Goal: Task Accomplishment & Management: Manage account settings

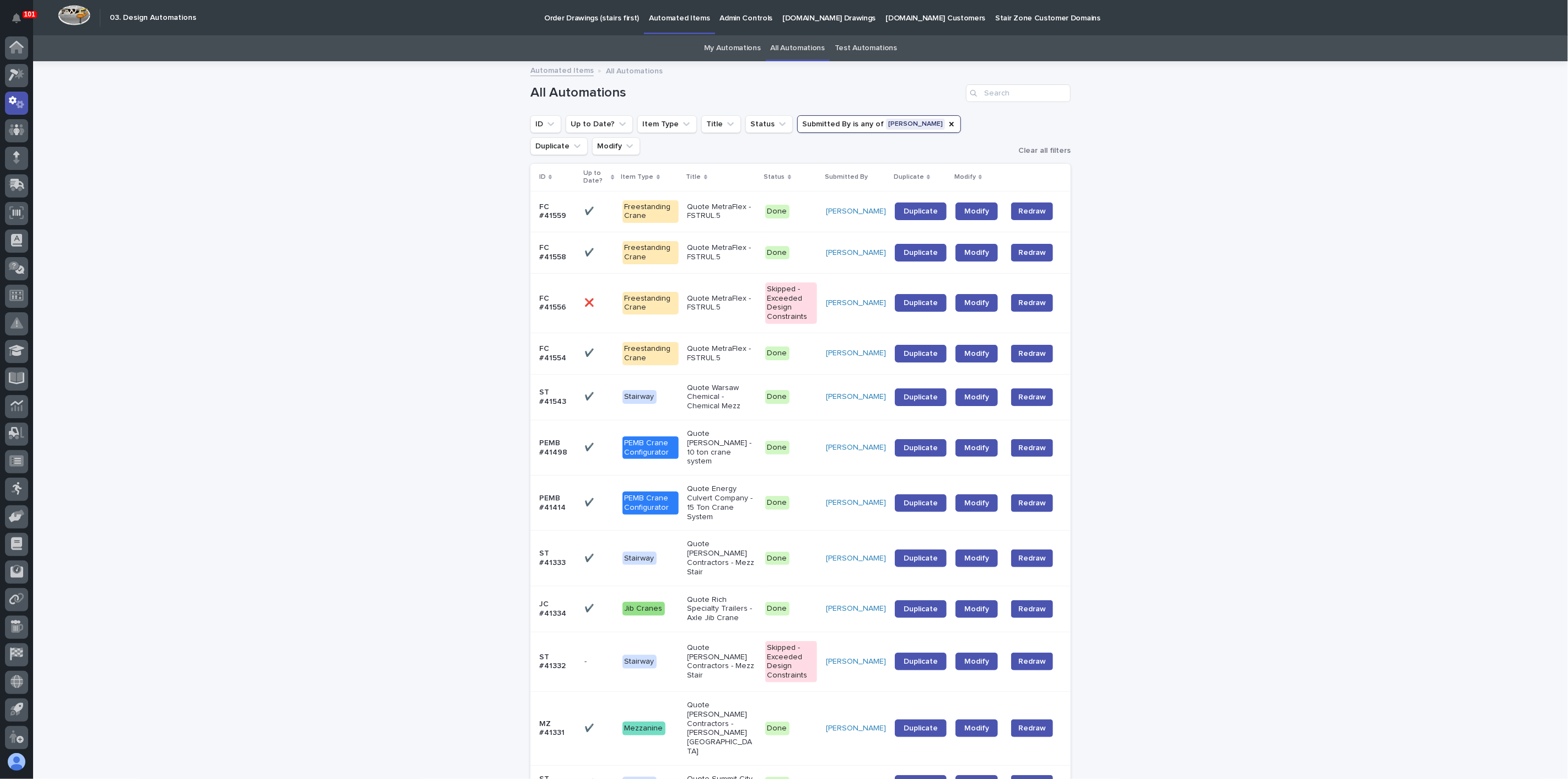
scroll to position [2, 0]
click at [30, 73] on div at bounding box center [17, 393] width 33 height 714
drag, startPoint x: 28, startPoint y: 76, endPoint x: 23, endPoint y: 72, distance: 6.4
click at [28, 76] on div at bounding box center [17, 393] width 33 height 714
click at [23, 71] on icon at bounding box center [17, 72] width 16 height 13
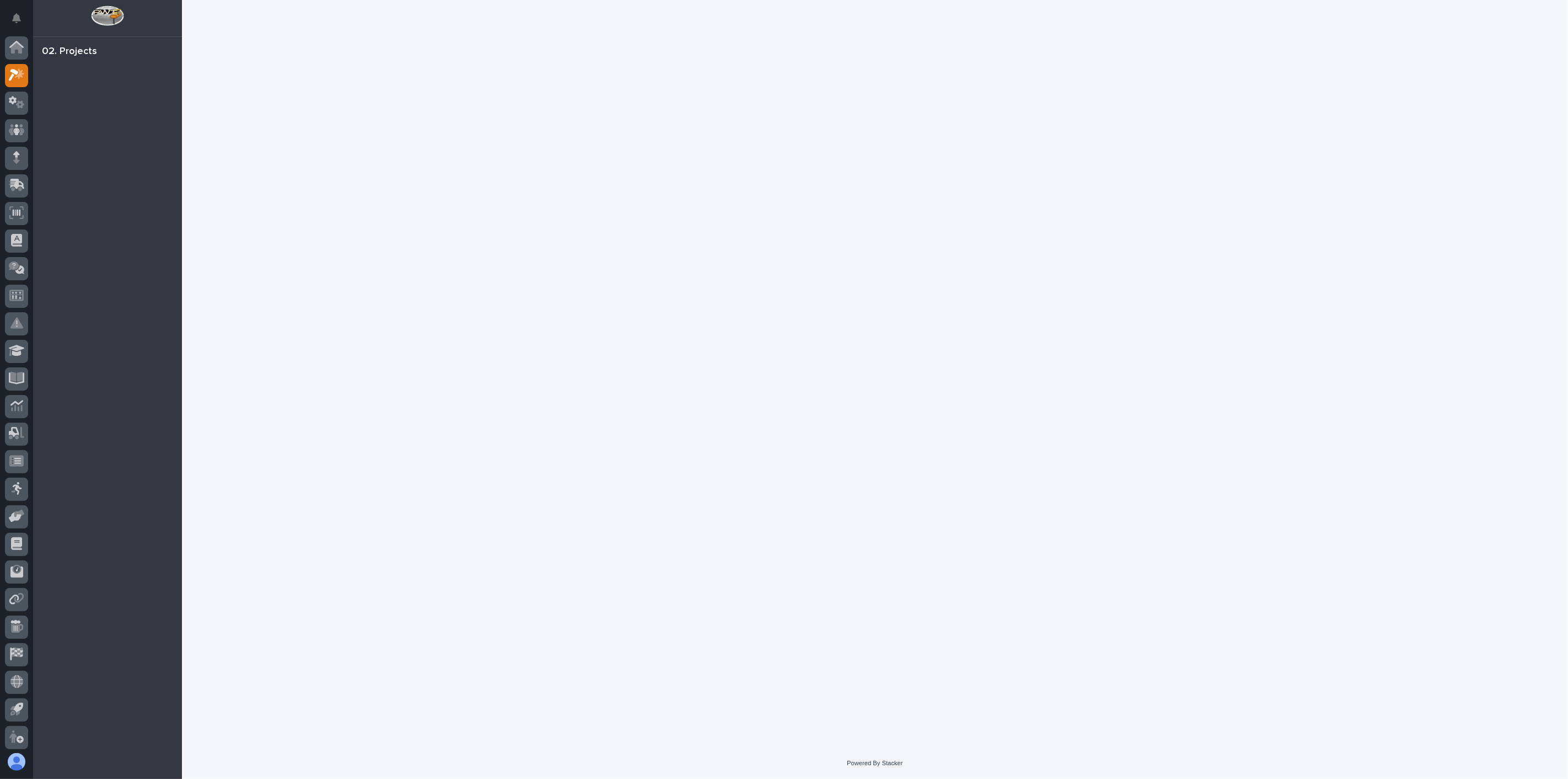
scroll to position [2, 0]
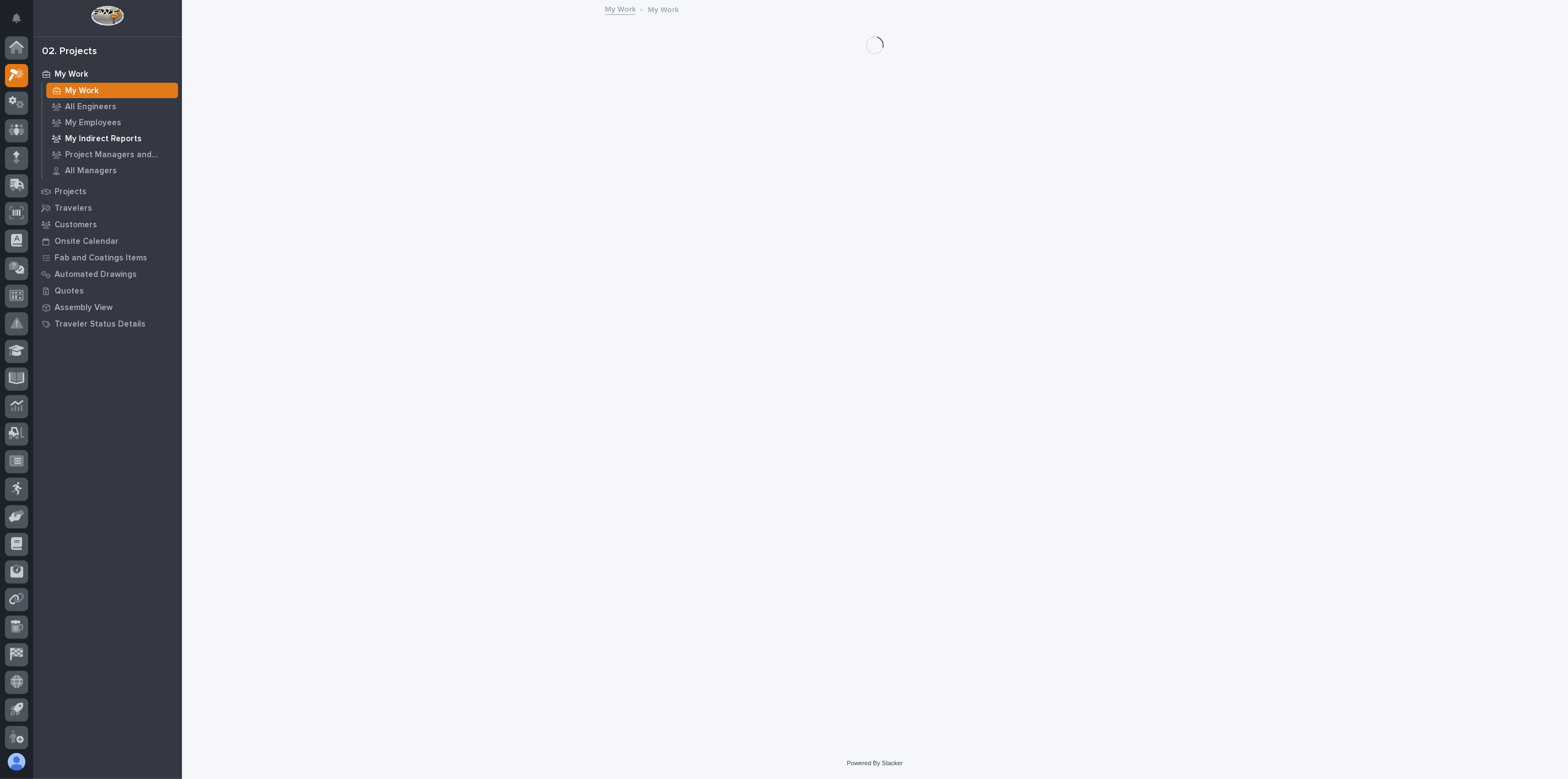
scroll to position [2, 0]
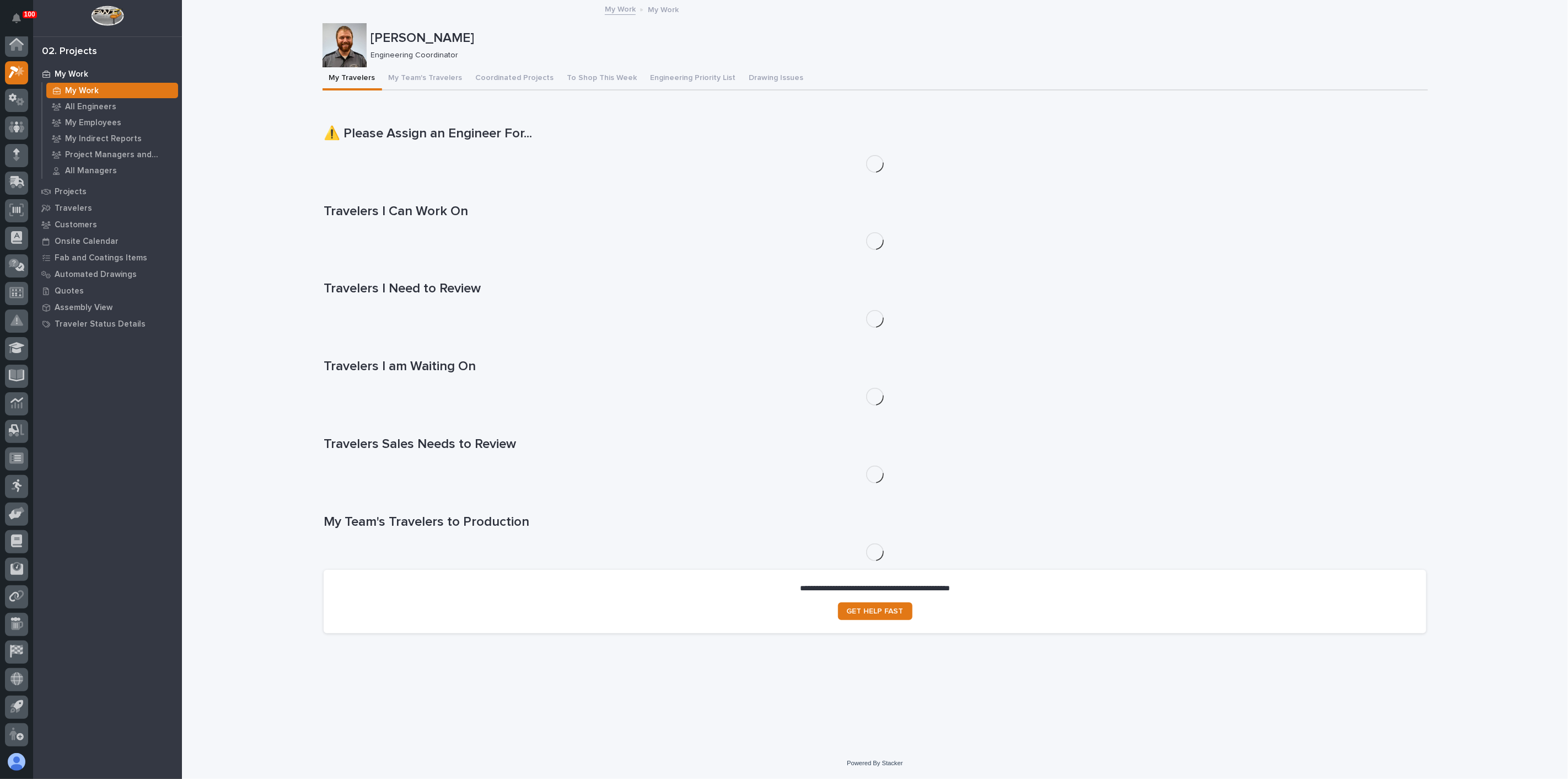
click at [83, 90] on p "My Work" at bounding box center [82, 90] width 33 height 10
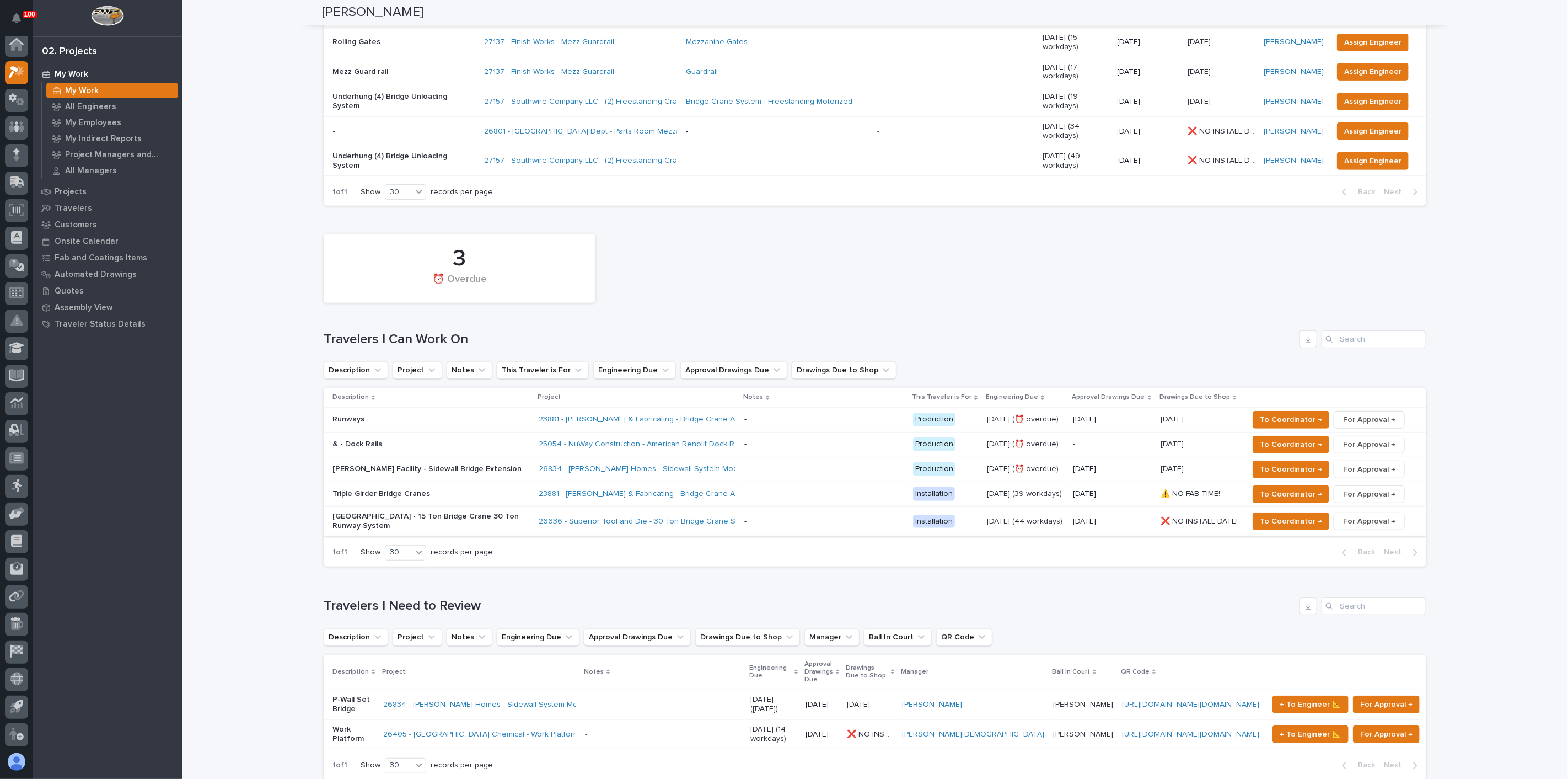
scroll to position [367, 0]
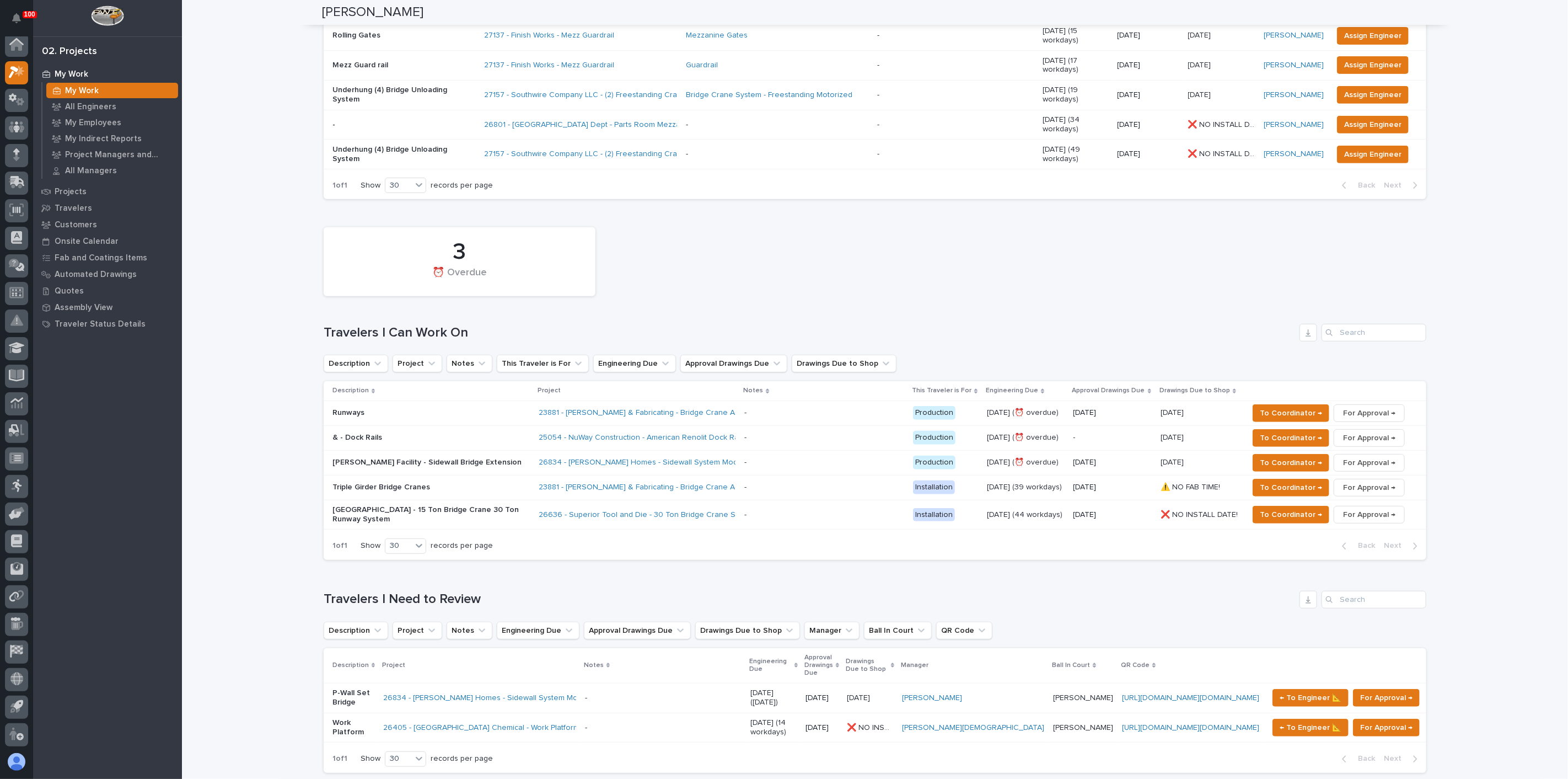
click at [460, 433] on p "& - Dock Rails" at bounding box center [428, 438] width 193 height 10
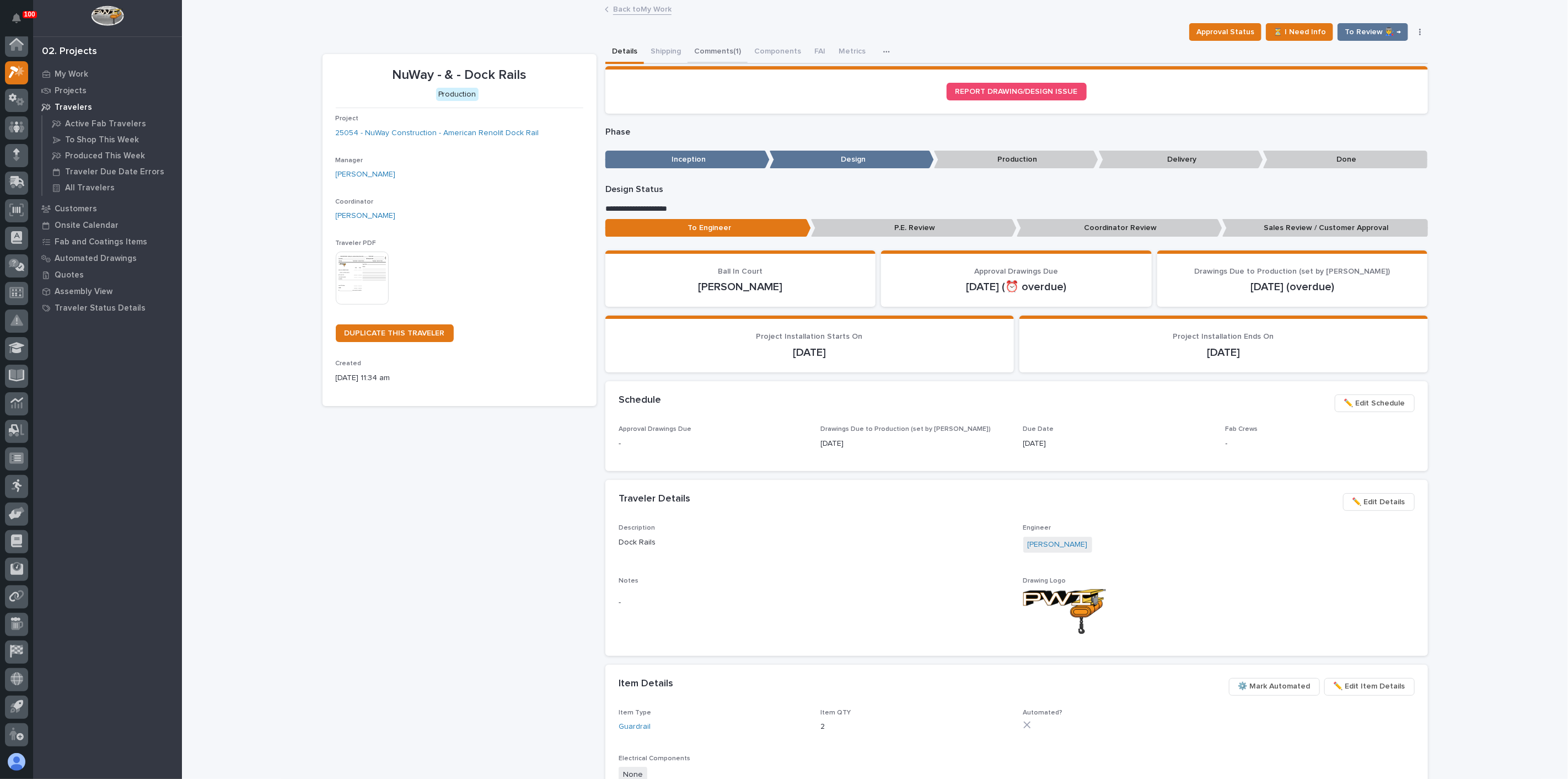
click at [708, 48] on button "Comments (1)" at bounding box center [718, 52] width 60 height 23
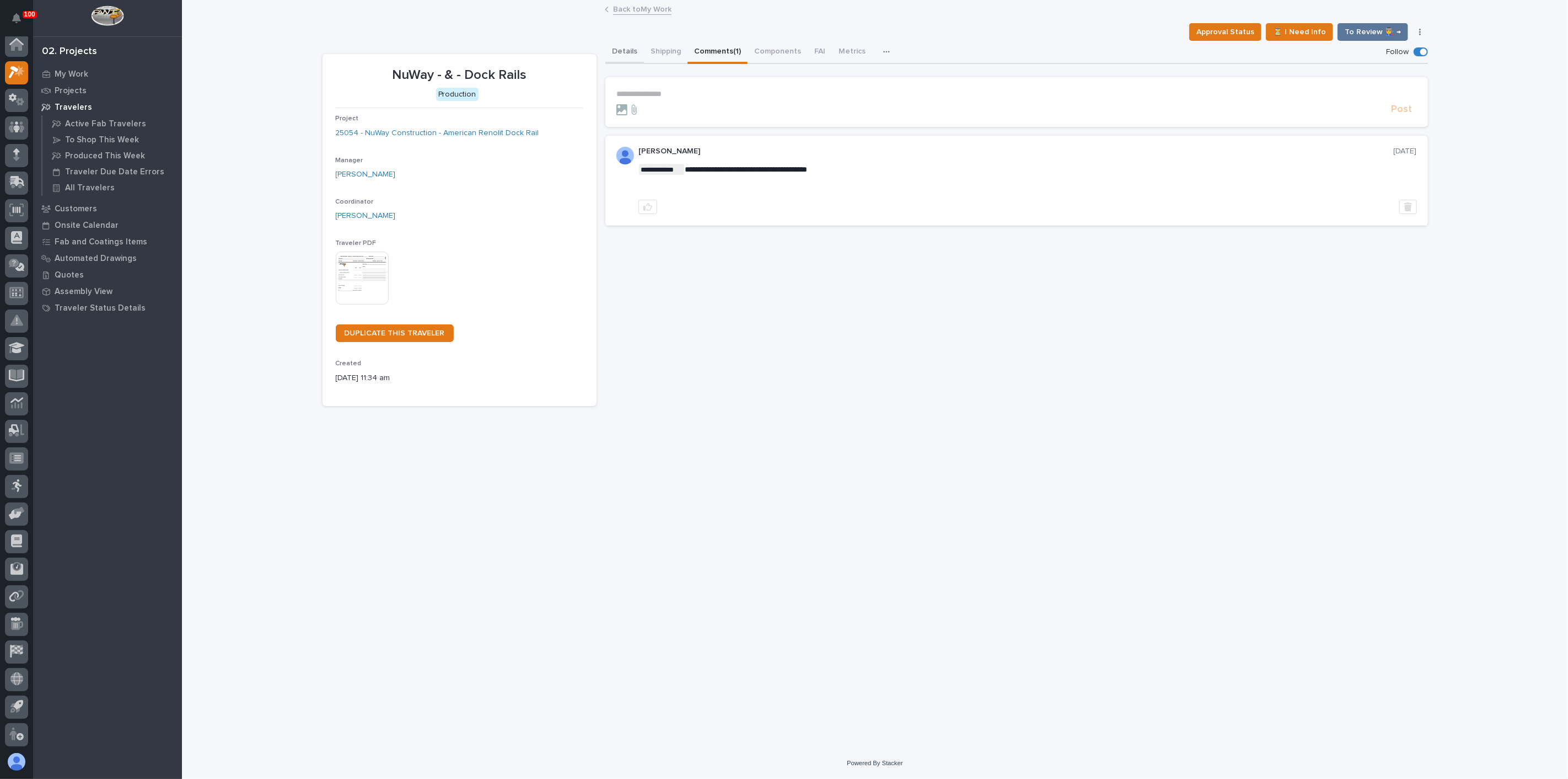
click at [619, 50] on button "Details" at bounding box center [624, 52] width 39 height 23
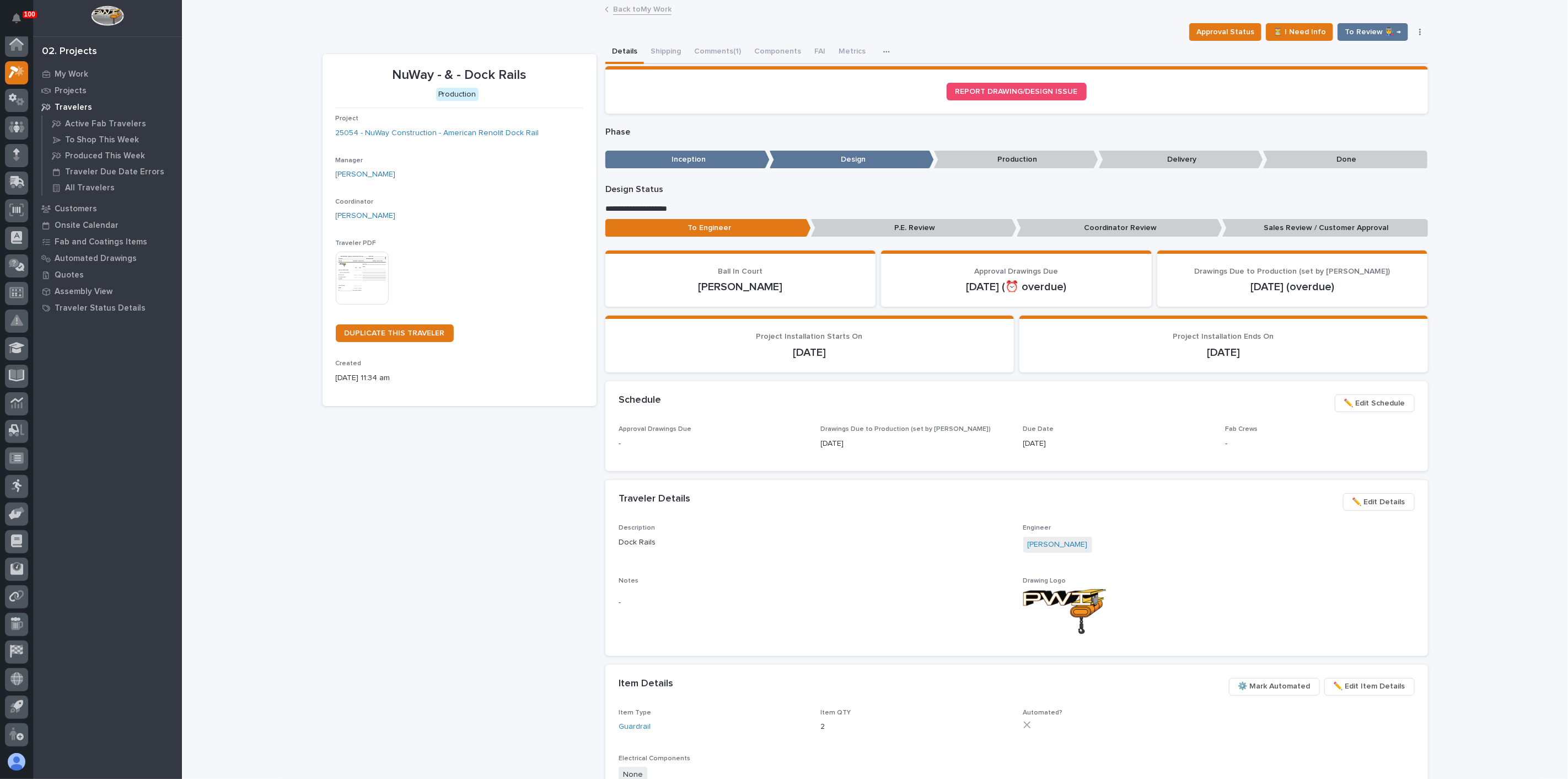
click at [1365, 501] on span "✏️ Edit Details" at bounding box center [1378, 501] width 53 height 13
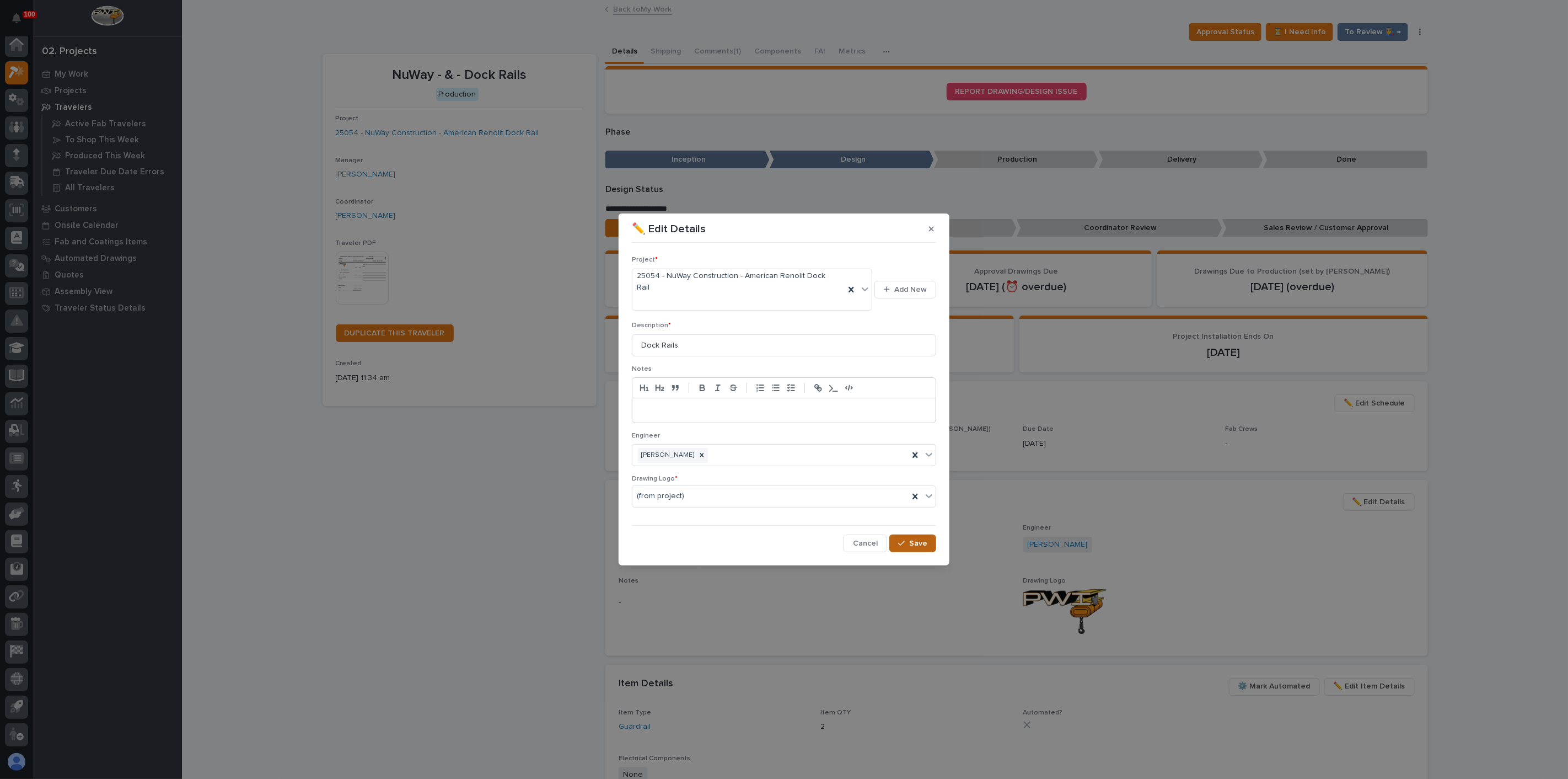
click at [909, 539] on div "button" at bounding box center [904, 543] width 11 height 8
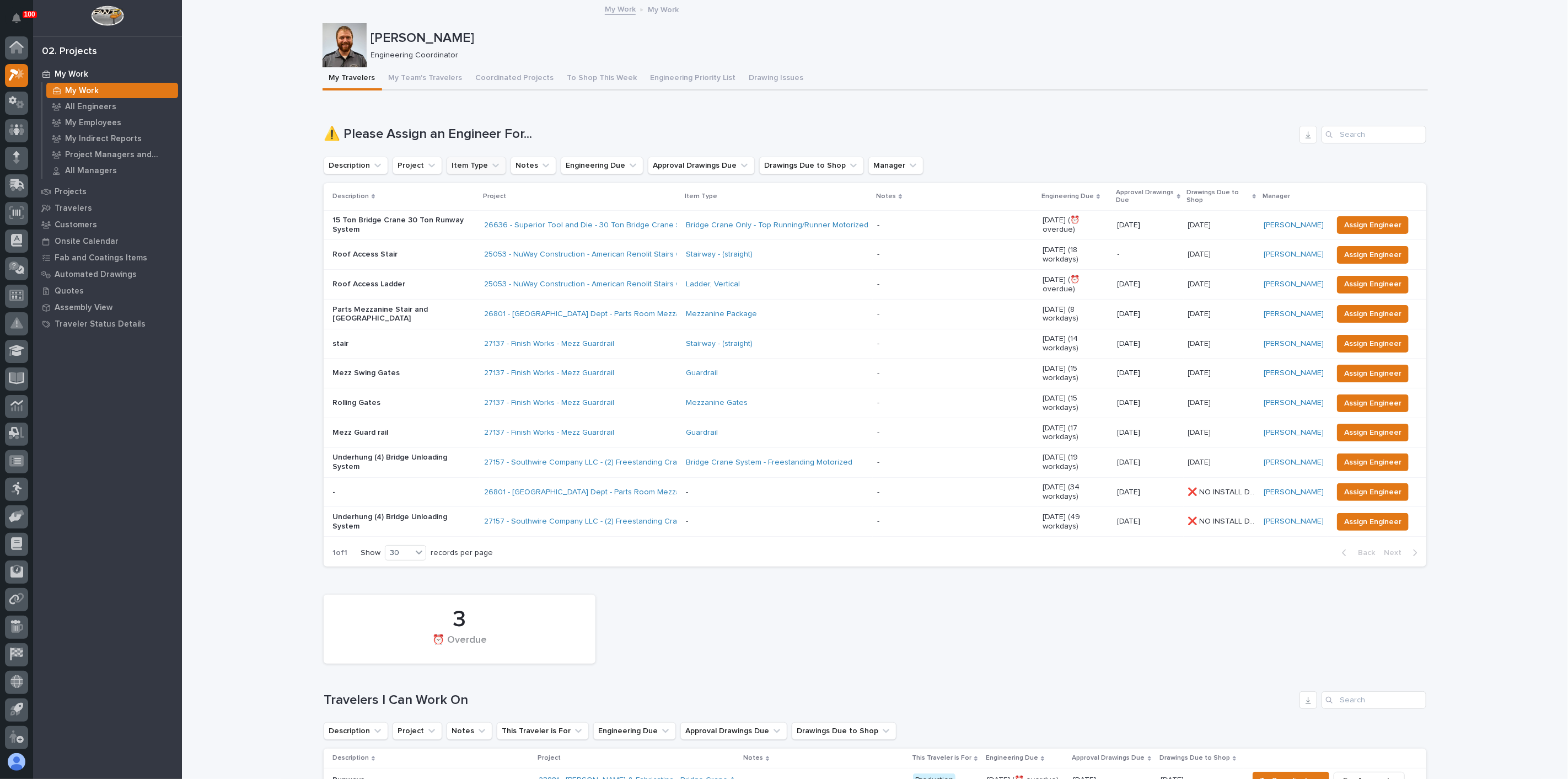
scroll to position [2, 0]
click at [543, 251] on link "25053 - NuWay Construction - American Renolit Stairs Guardrail and Roof Ladder" at bounding box center [627, 255] width 286 height 10
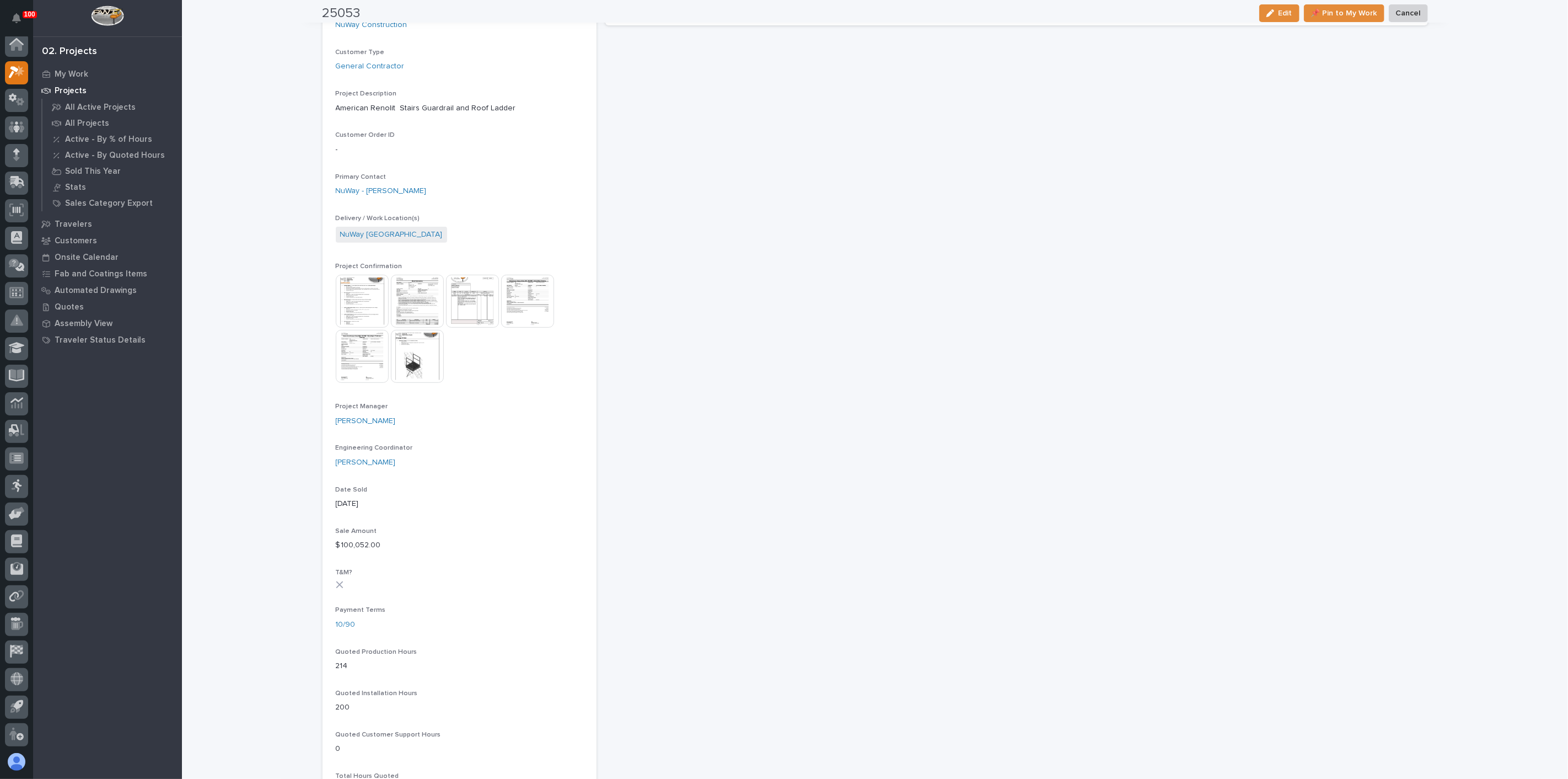
scroll to position [245, 0]
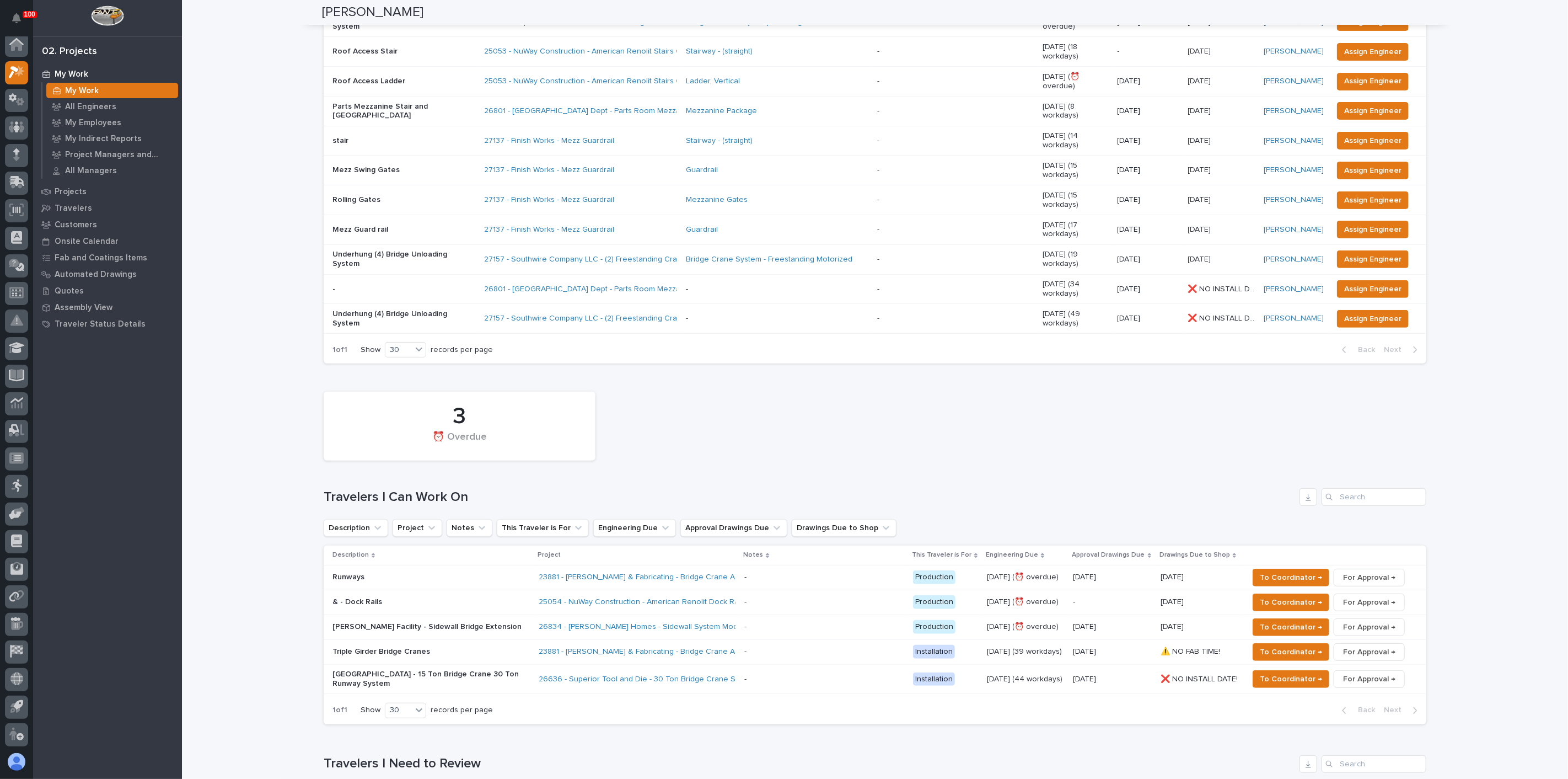
scroll to position [184, 0]
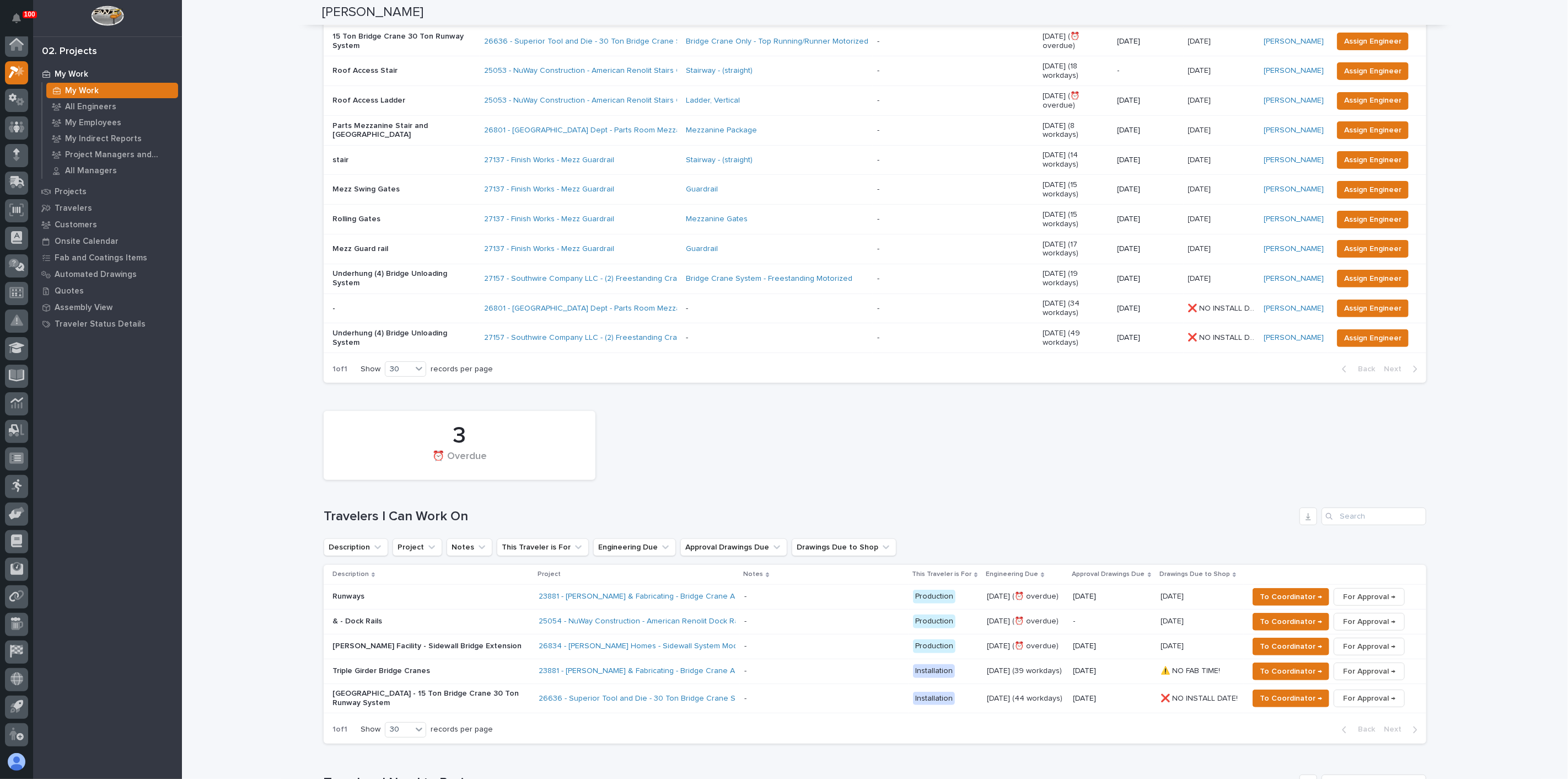
click at [368, 616] on p "& - Dock Rails" at bounding box center [428, 621] width 193 height 10
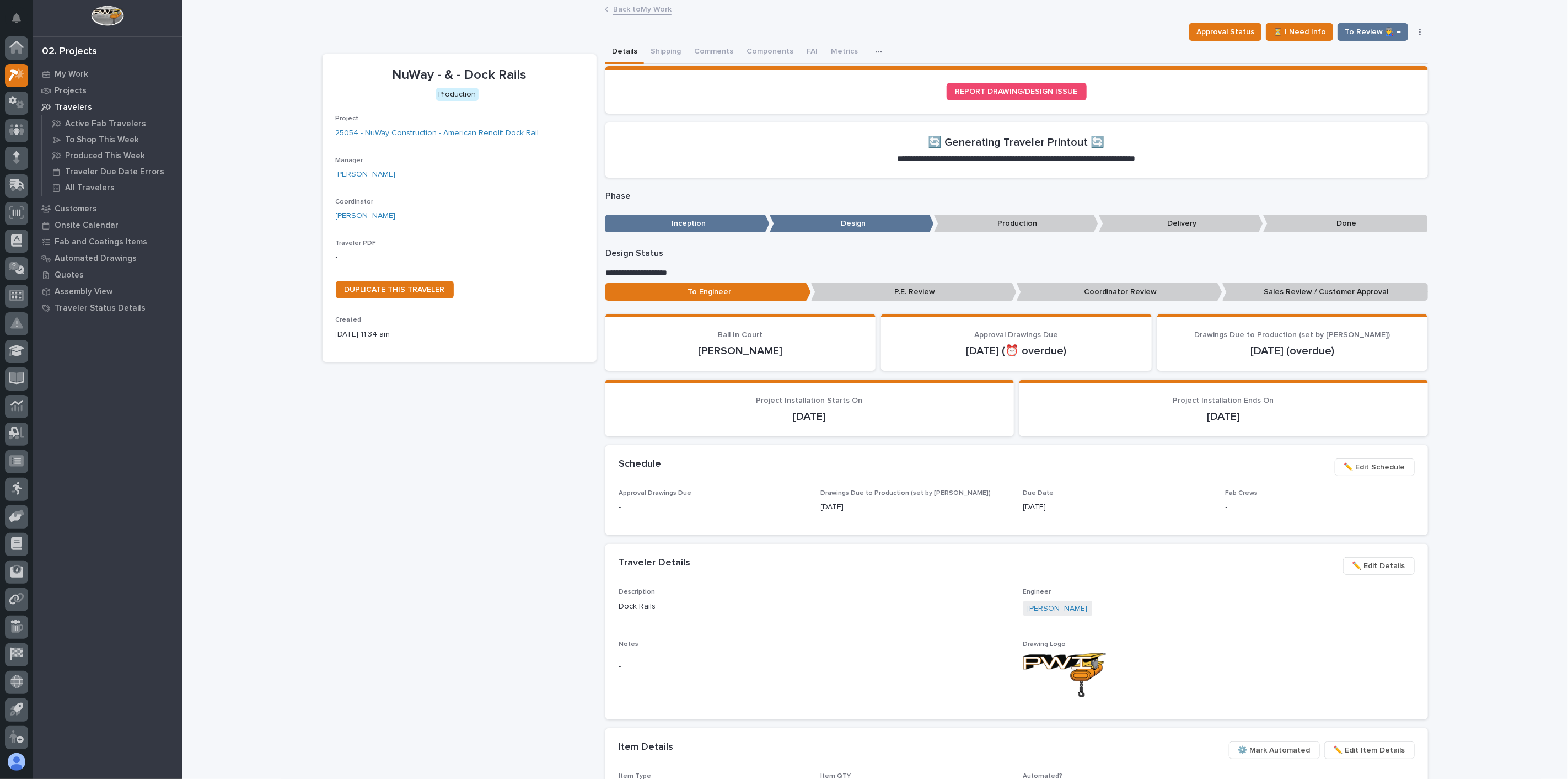
scroll to position [2, 0]
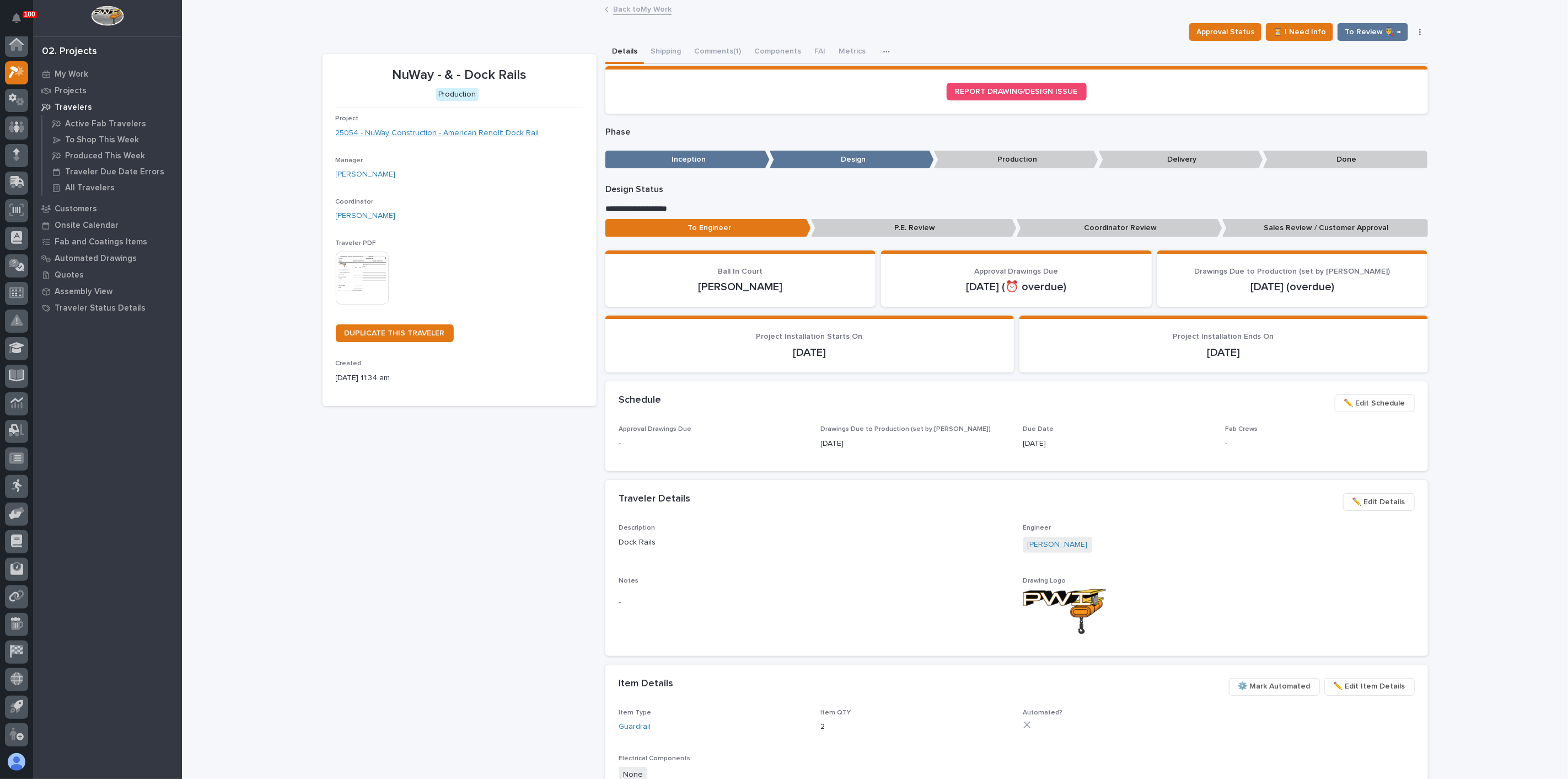
click at [428, 135] on link "25054 - NuWay Construction - American Renolit Dock Rail" at bounding box center [437, 133] width 204 height 12
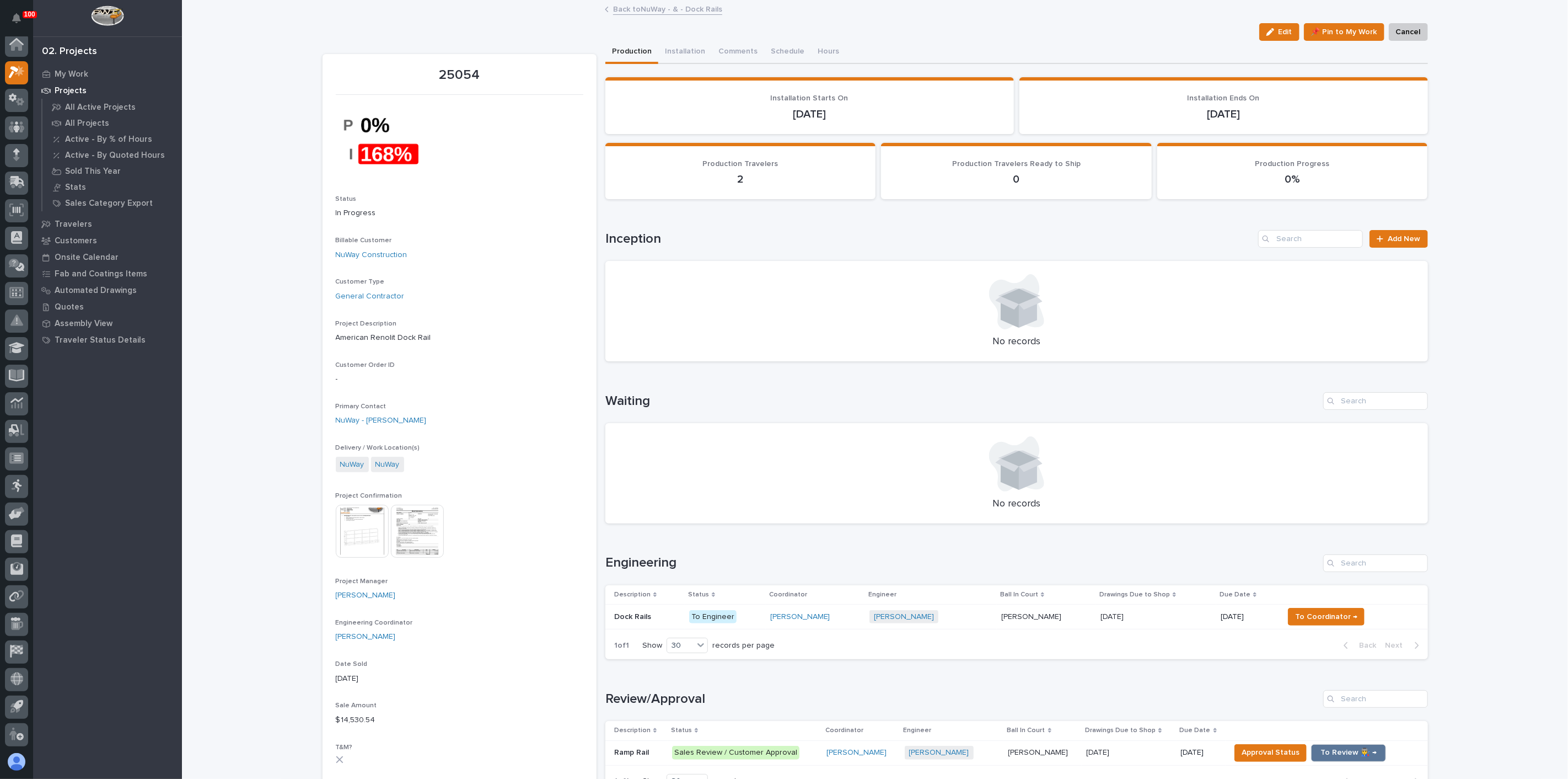
click at [1268, 29] on icon "button" at bounding box center [1271, 32] width 8 height 8
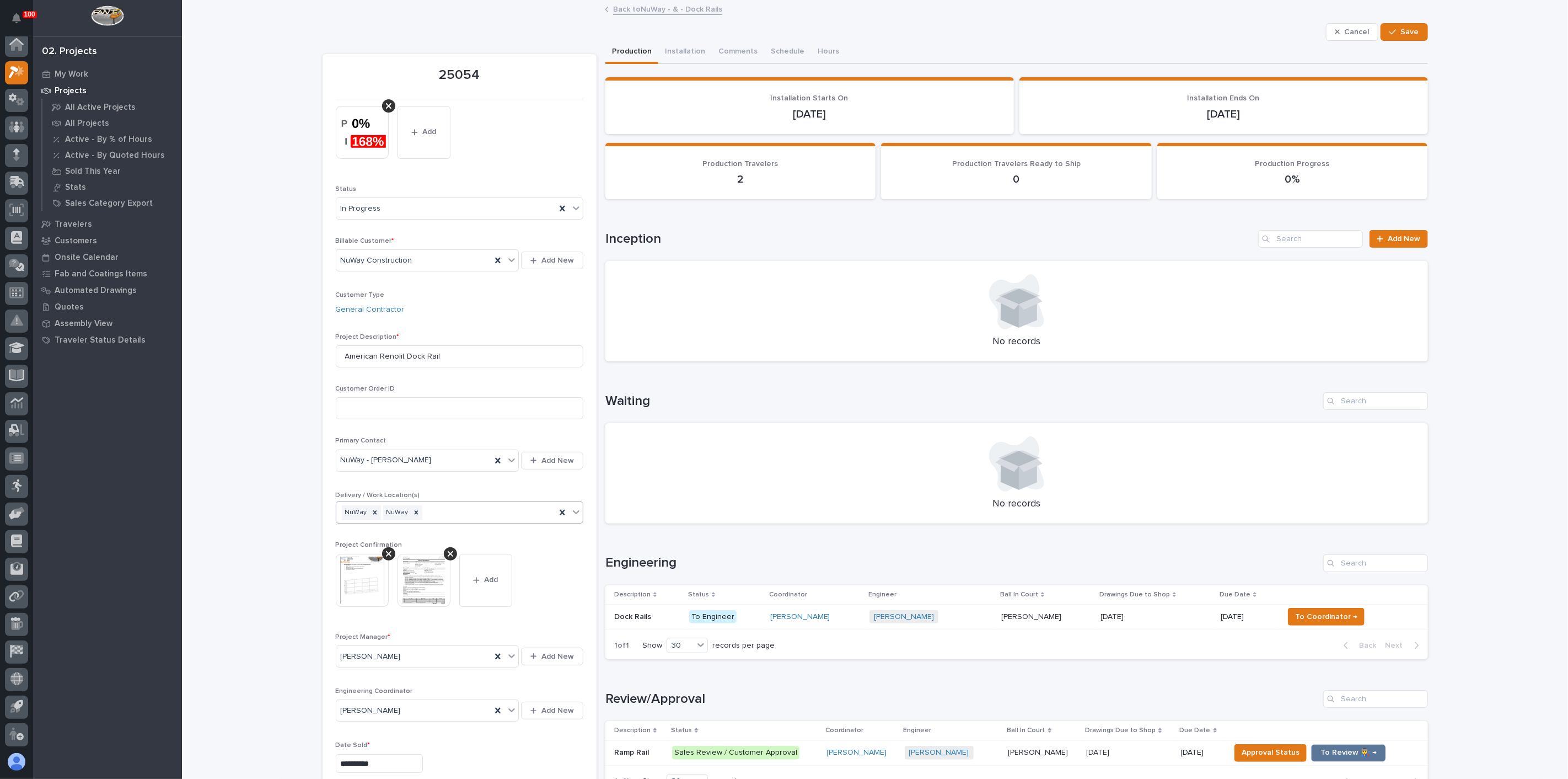
click at [573, 511] on icon at bounding box center [576, 512] width 6 height 4
drag, startPoint x: 281, startPoint y: 509, endPoint x: 305, endPoint y: 504, distance: 24.5
click at [444, 511] on div "NuWay NuWay" at bounding box center [446, 512] width 220 height 19
type input "****"
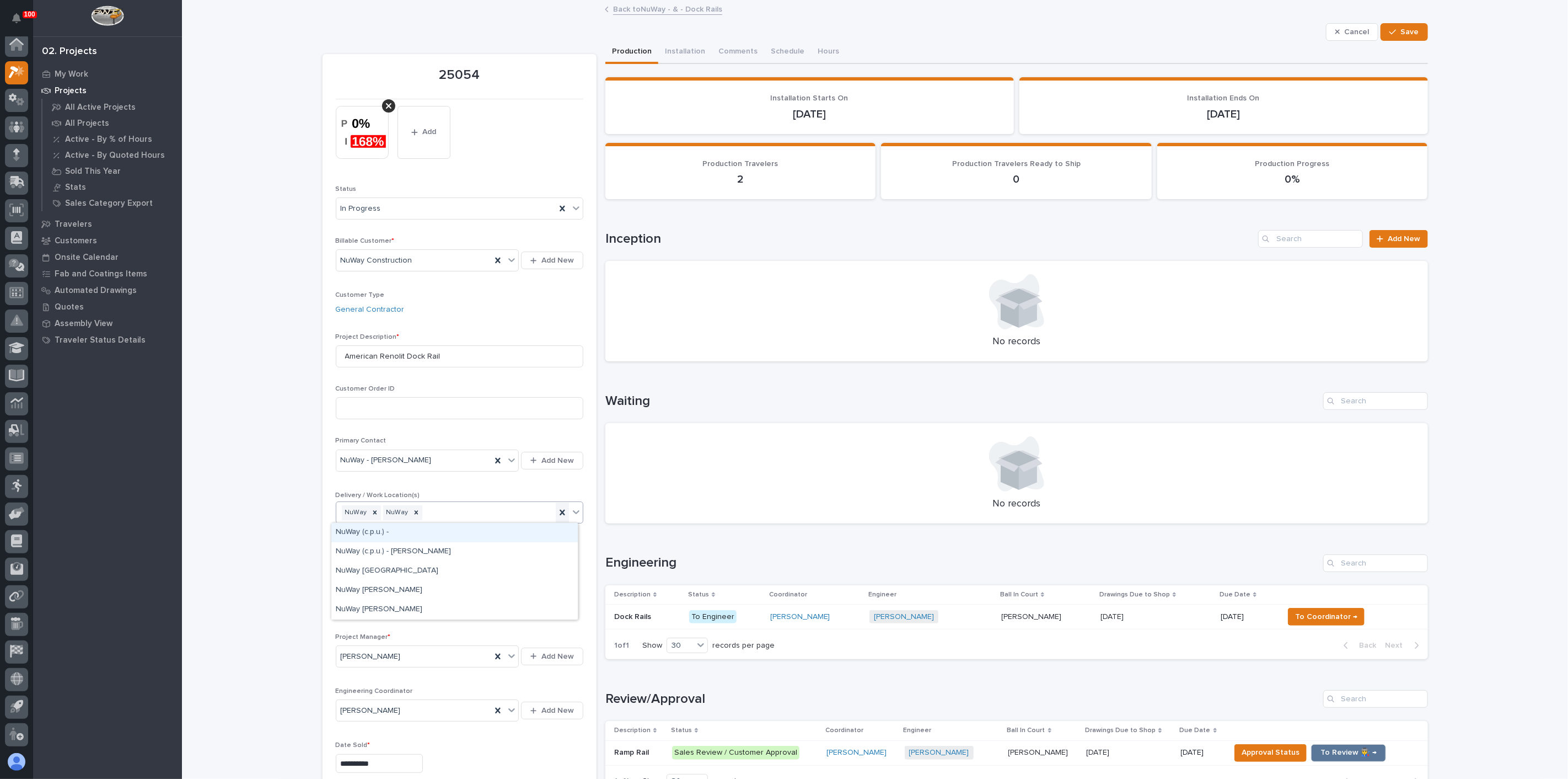
click at [560, 511] on icon at bounding box center [562, 512] width 5 height 6
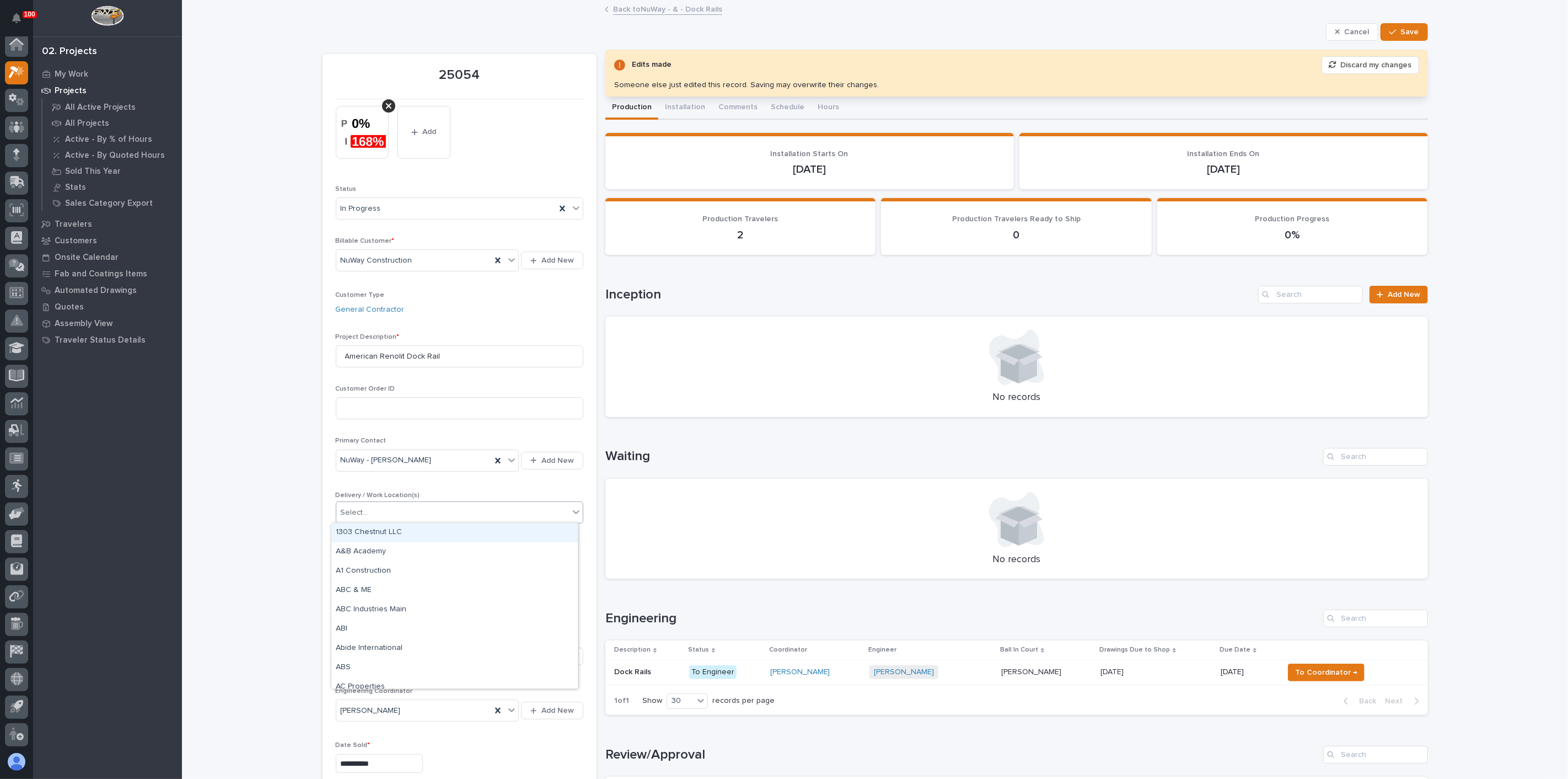
click at [500, 506] on div "Select..." at bounding box center [452, 512] width 232 height 18
click at [347, 507] on div "Select..." at bounding box center [355, 512] width 28 height 12
type input "*****"
click at [368, 612] on div "NuWay [GEOGRAPHIC_DATA]" at bounding box center [454, 609] width 247 height 19
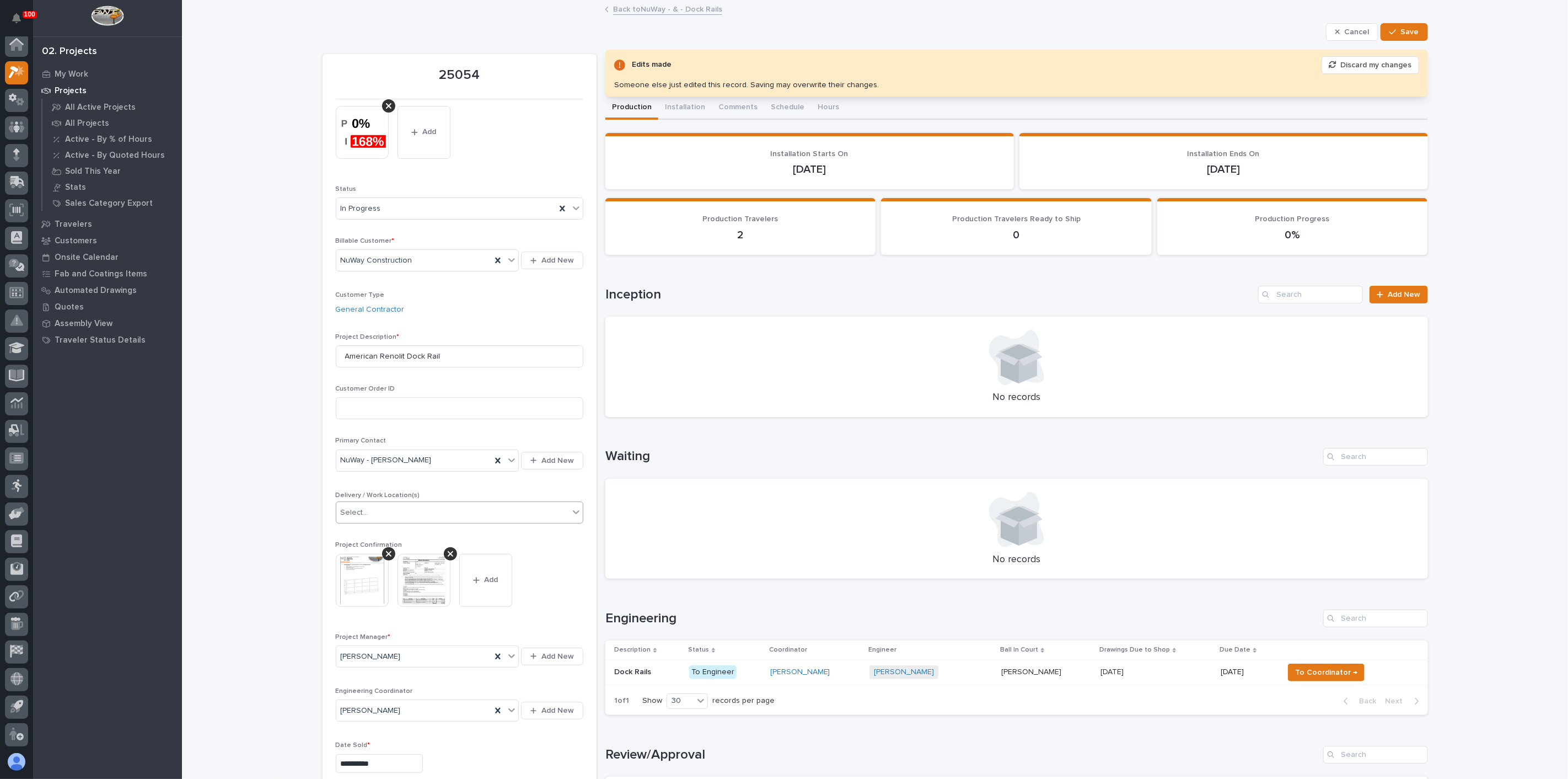
click at [1390, 32] on icon "button" at bounding box center [1393, 32] width 6 height 5
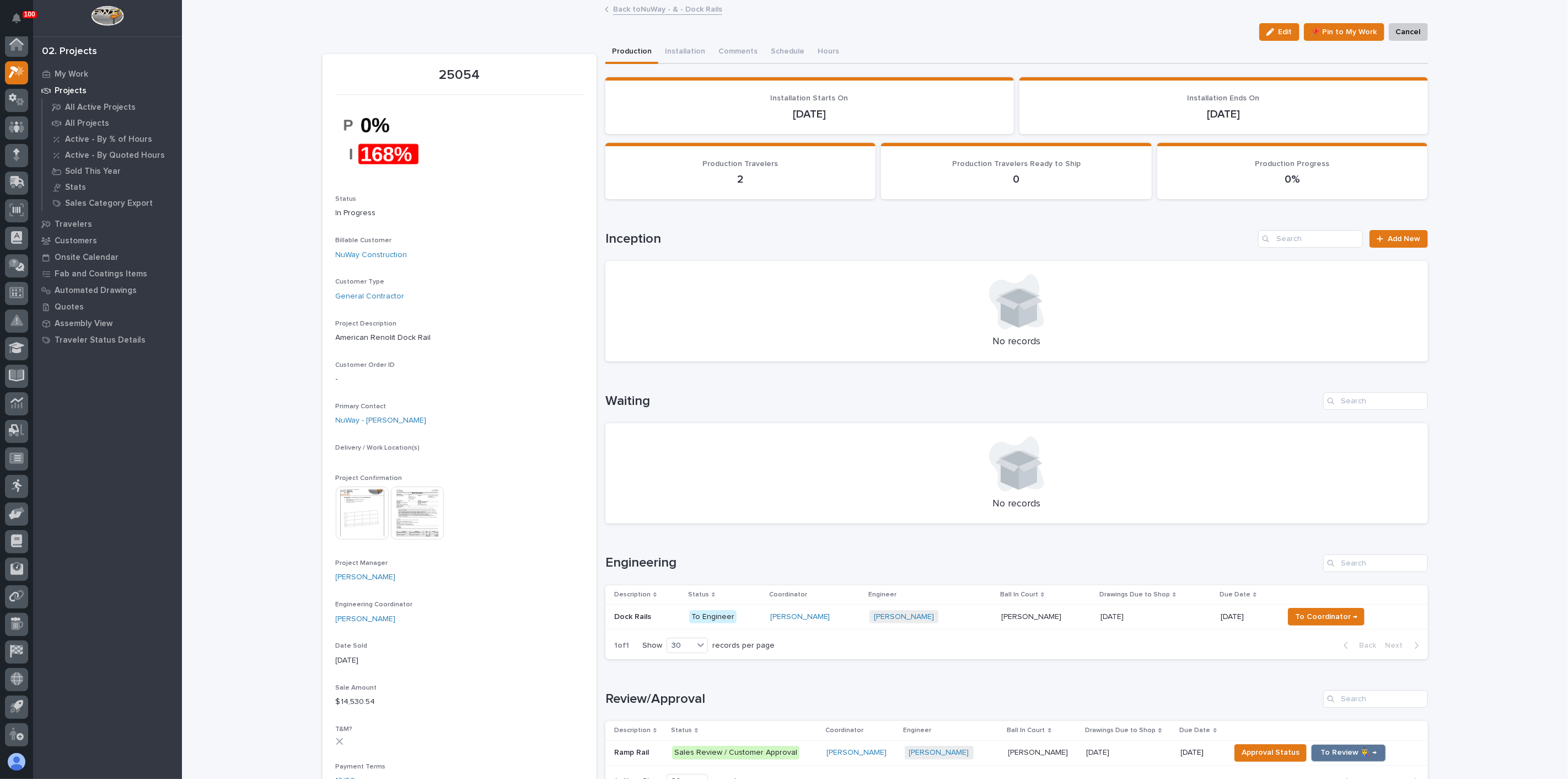
click at [642, 617] on p "Dock Rails" at bounding box center [633, 616] width 39 height 12
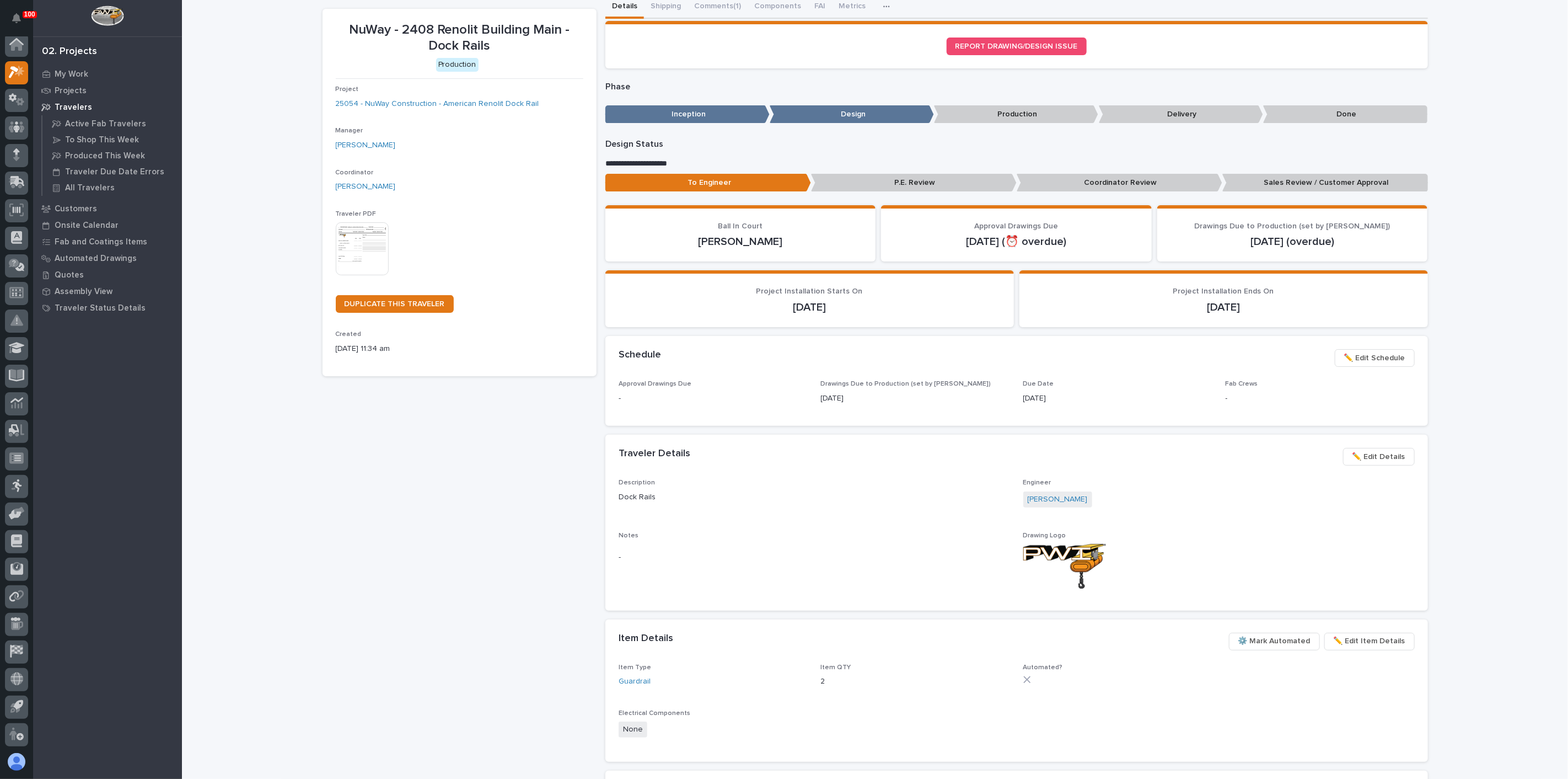
scroll to position [61, 0]
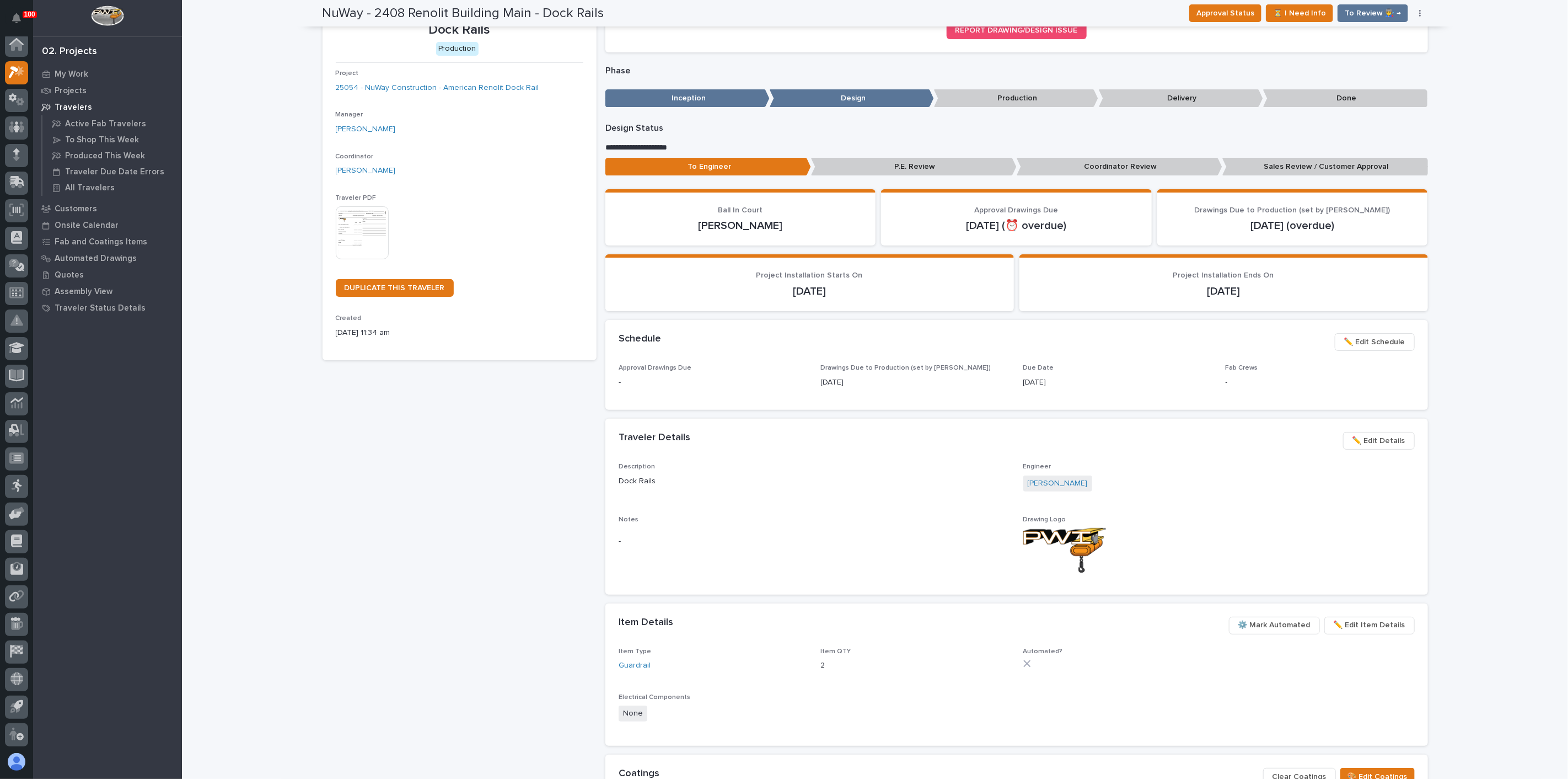
click at [368, 220] on img at bounding box center [362, 232] width 53 height 53
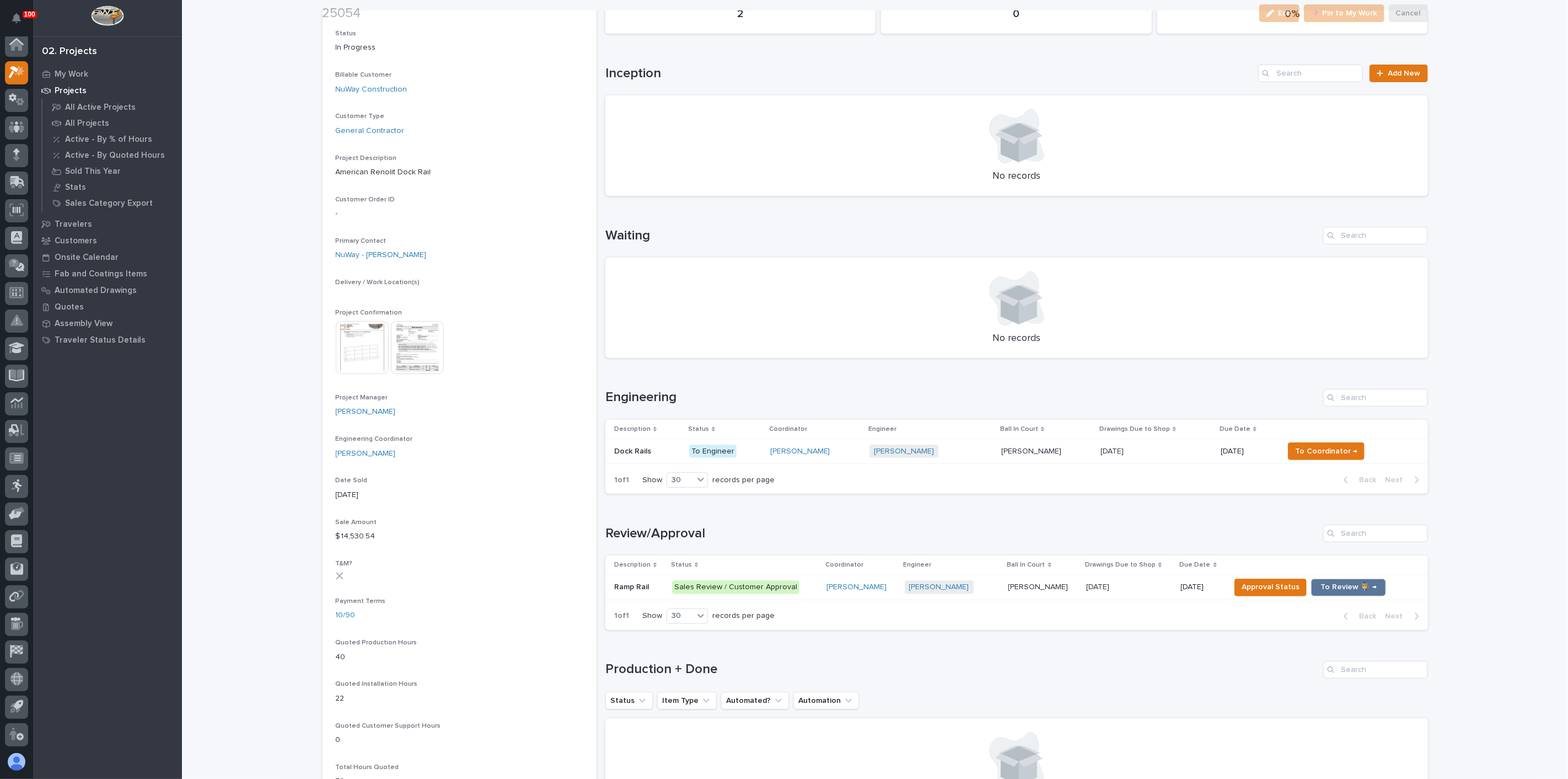
scroll to position [184, 0]
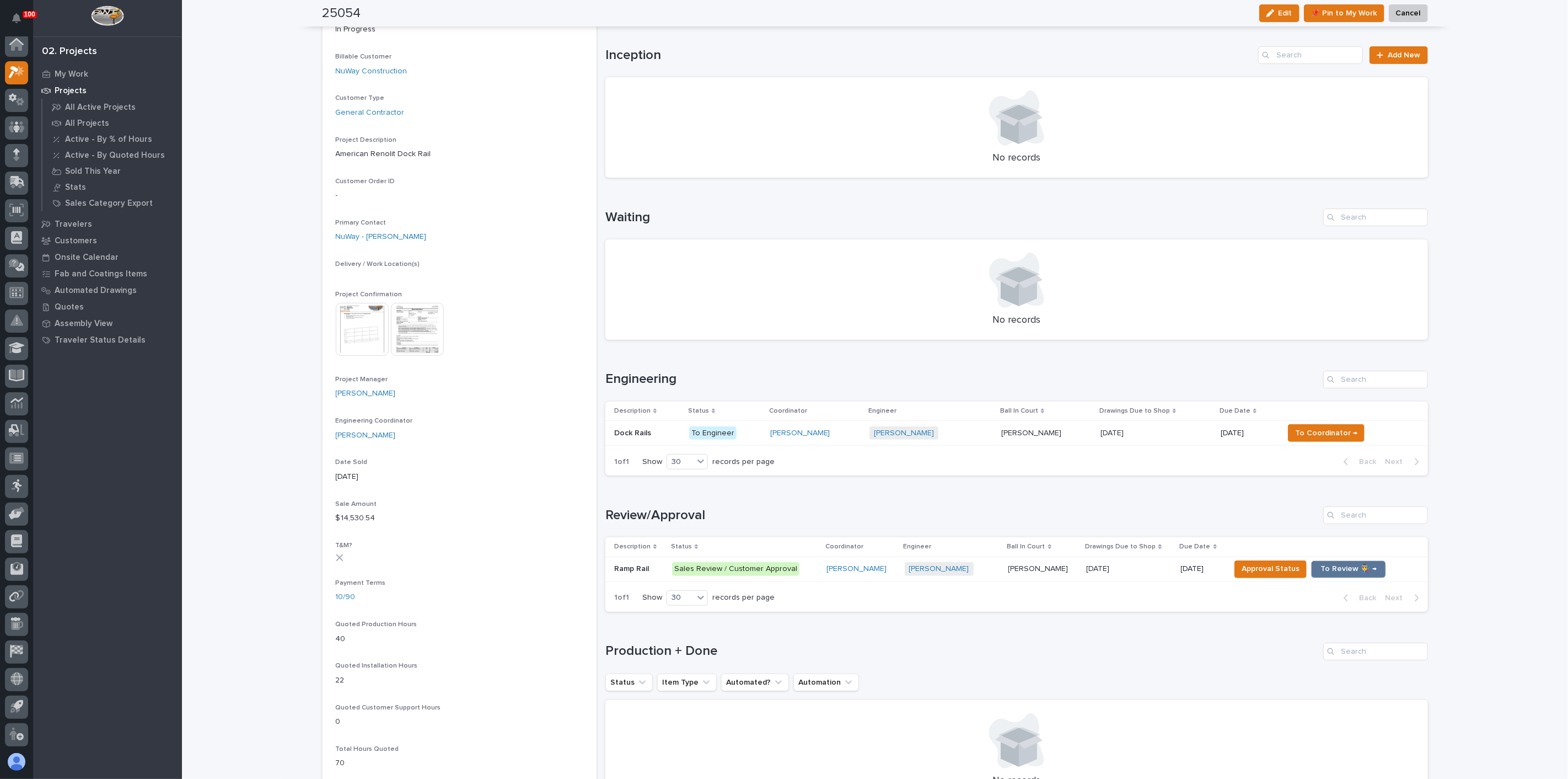
click at [625, 429] on p "Dock Rails" at bounding box center [633, 432] width 39 height 12
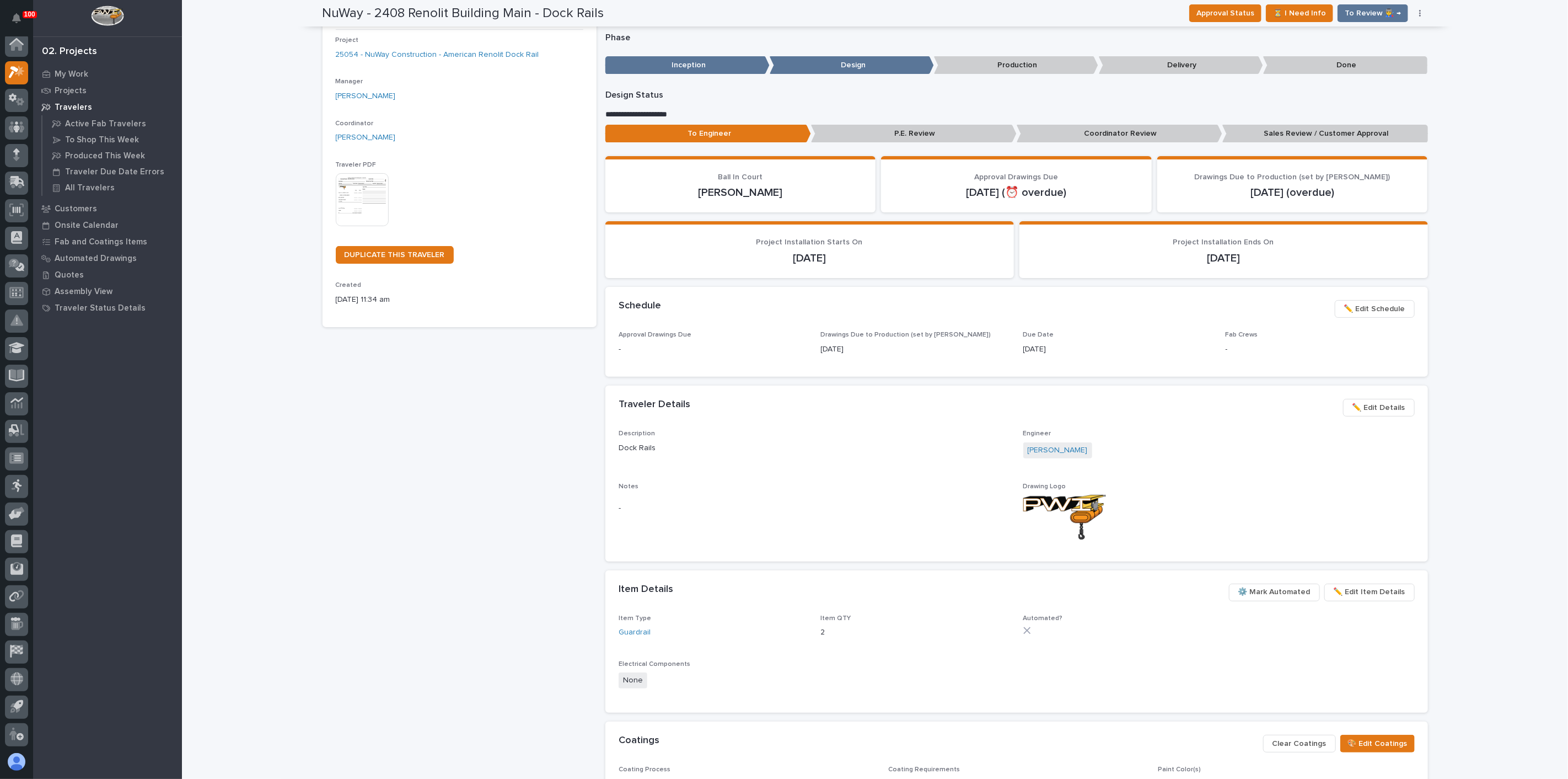
scroll to position [61, 0]
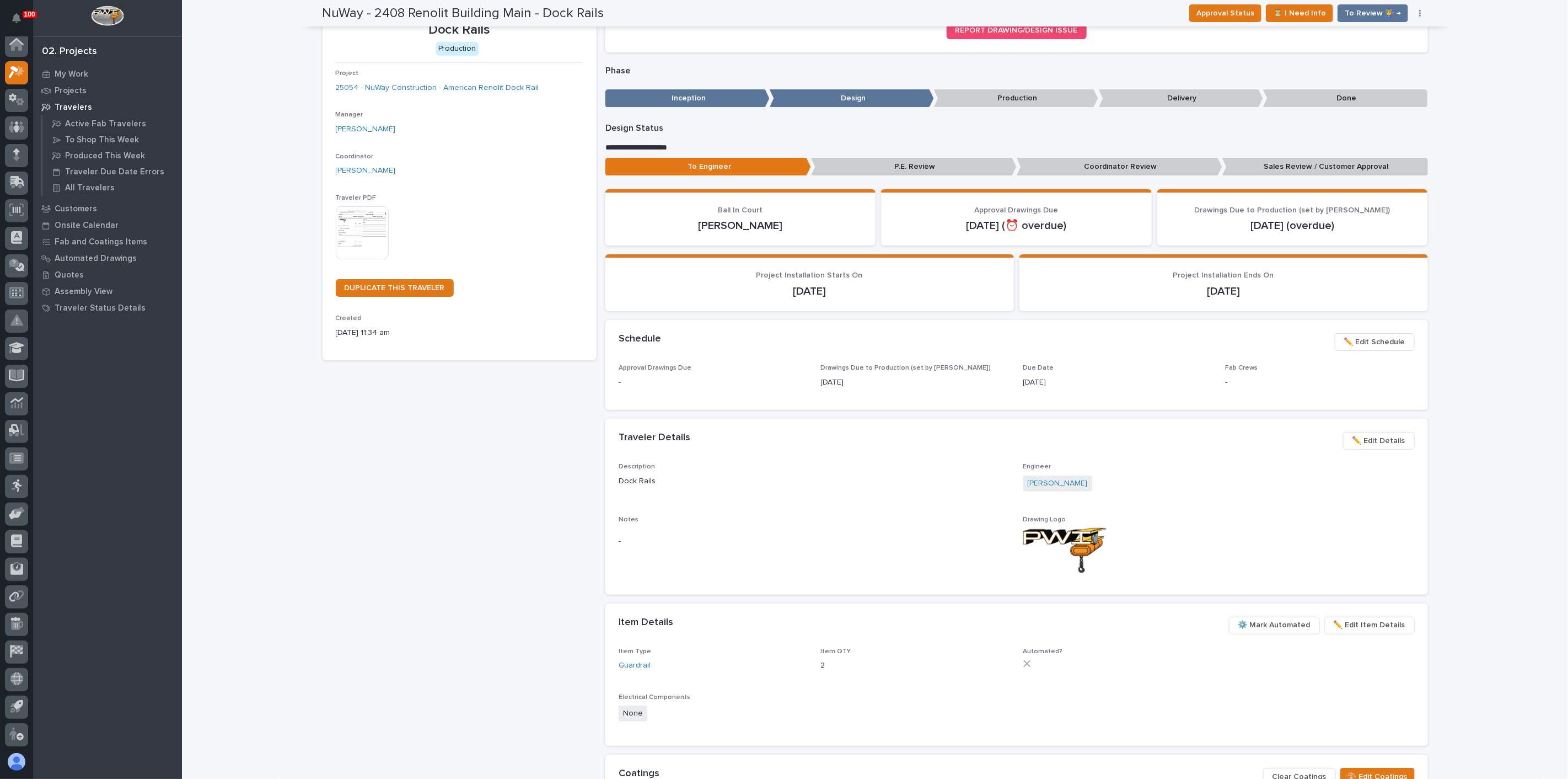
click at [366, 229] on img at bounding box center [362, 232] width 53 height 53
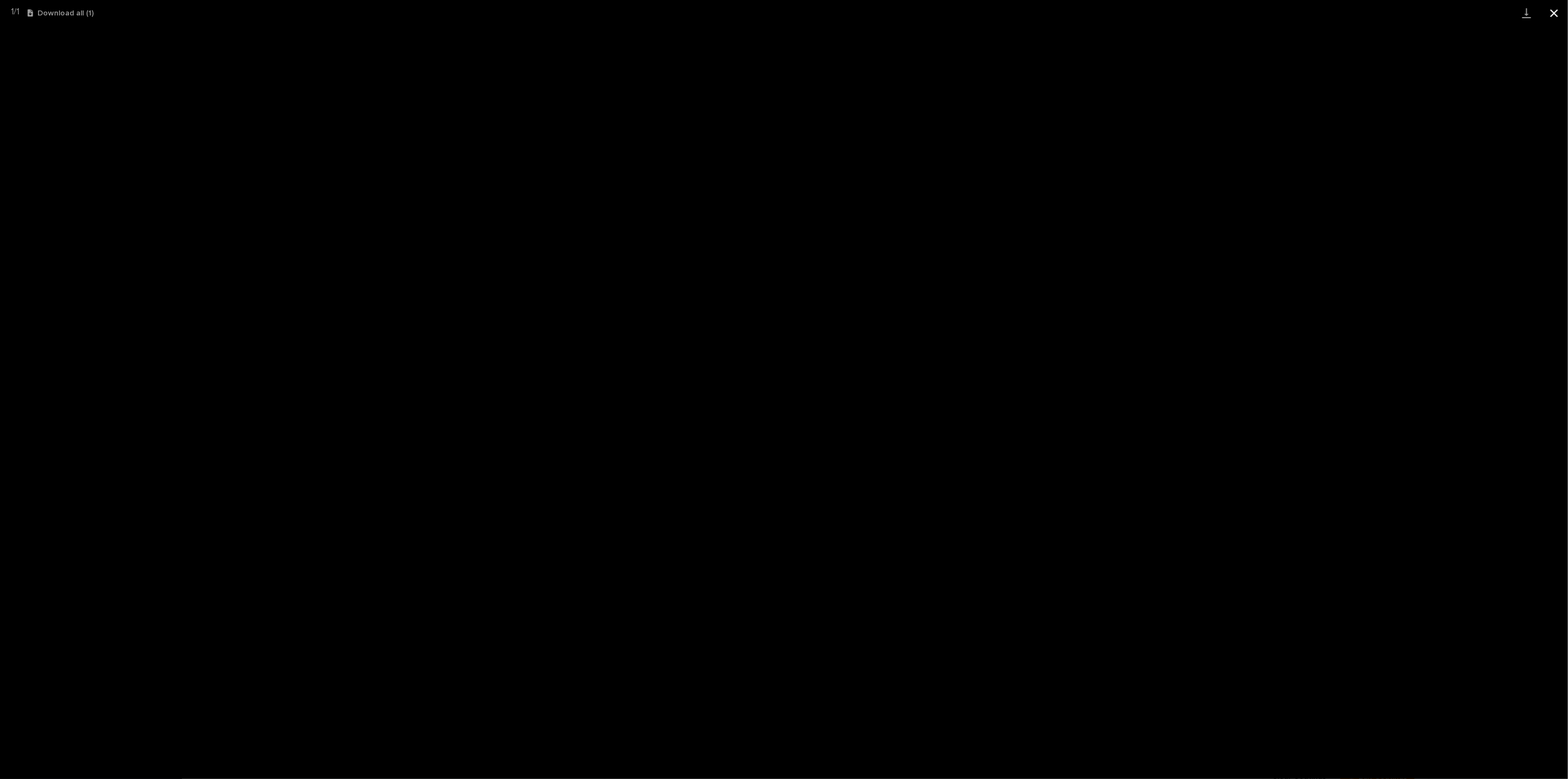
click at [1548, 15] on button "Close gallery" at bounding box center [1554, 13] width 28 height 26
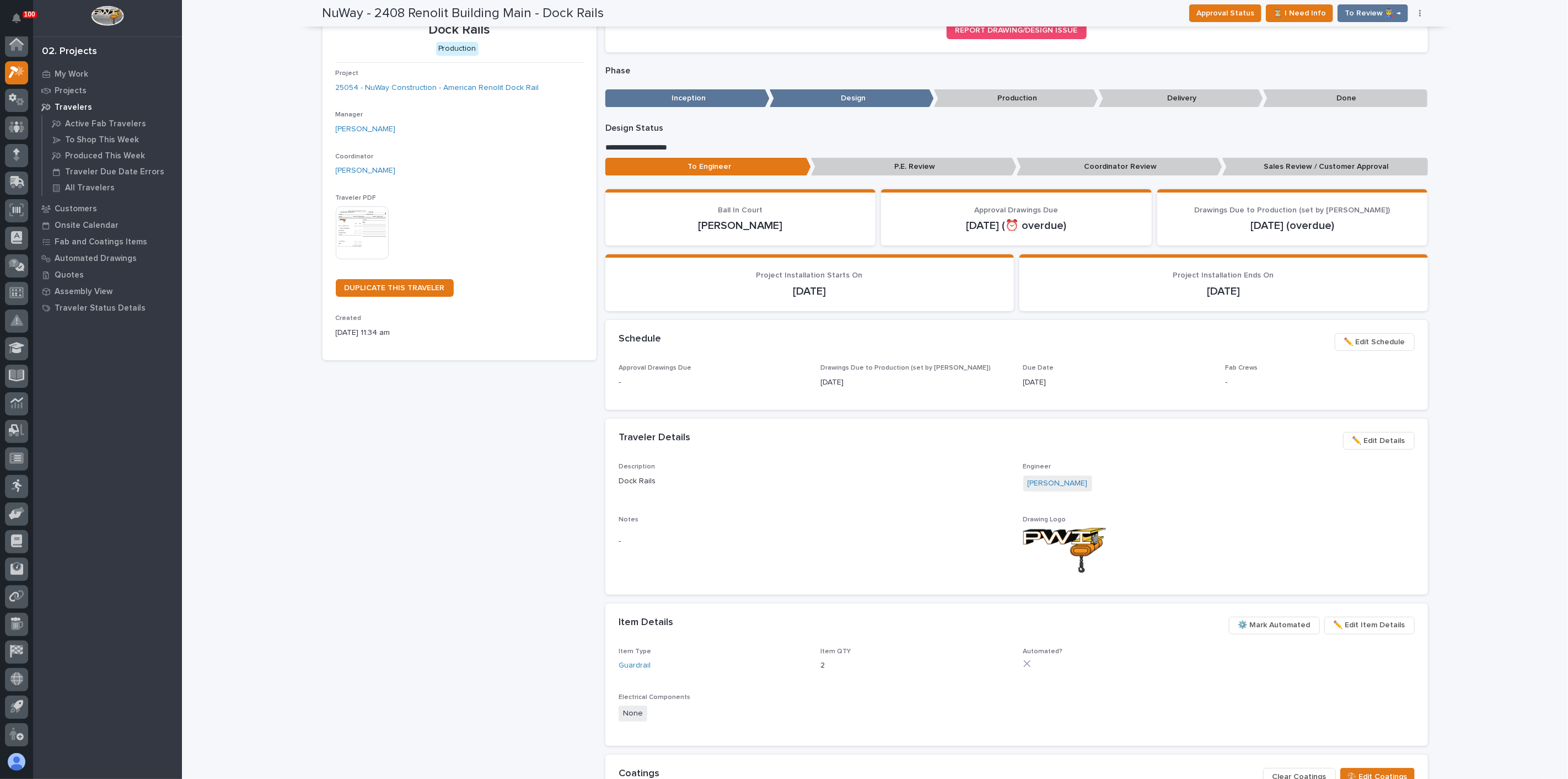
click at [562, 406] on div "NuWay - 2408 Renolit Building Main - Dock Rails Production Project 25054 - NuWa…" at bounding box center [460, 459] width 274 height 933
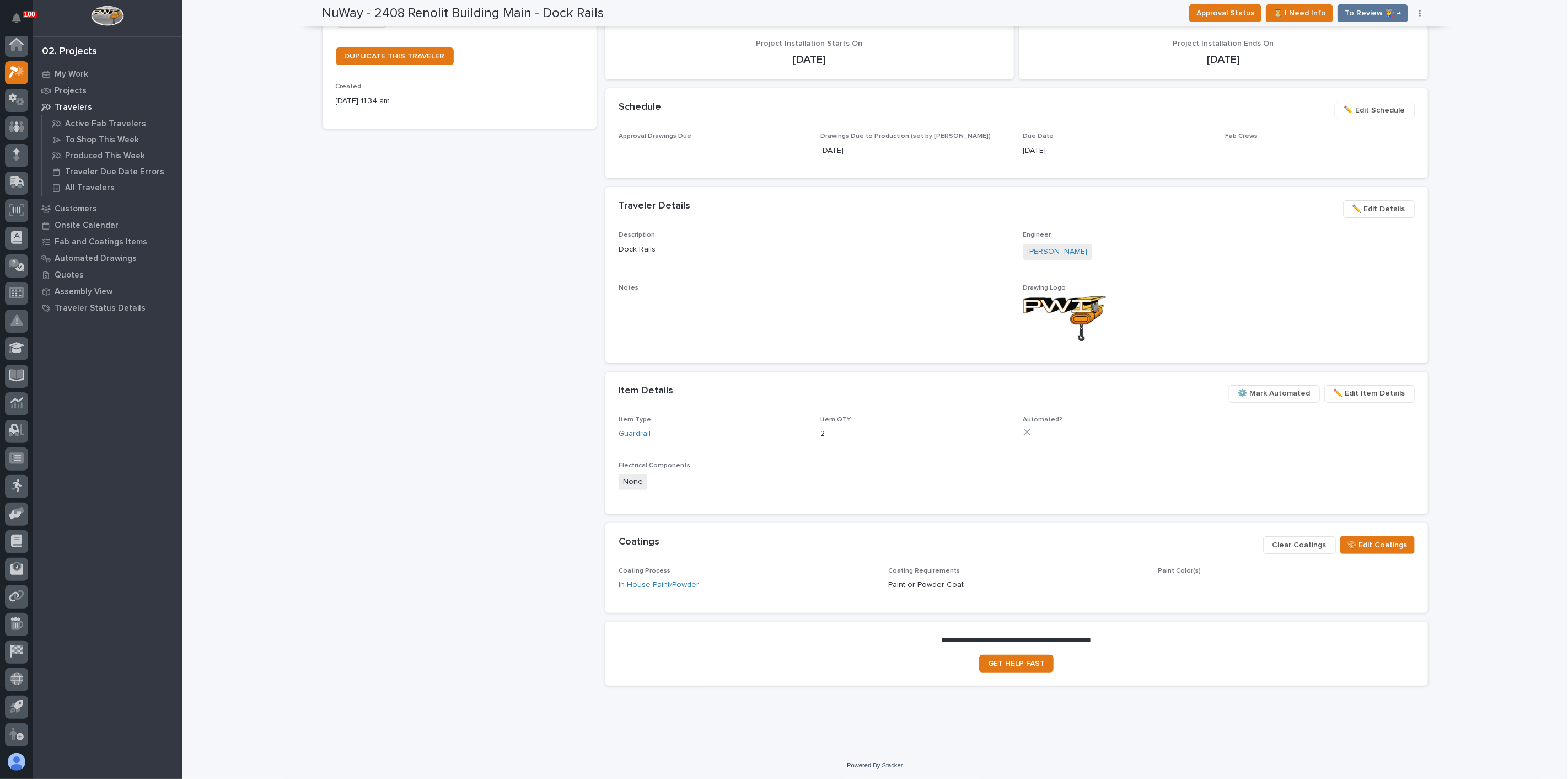
scroll to position [294, 0]
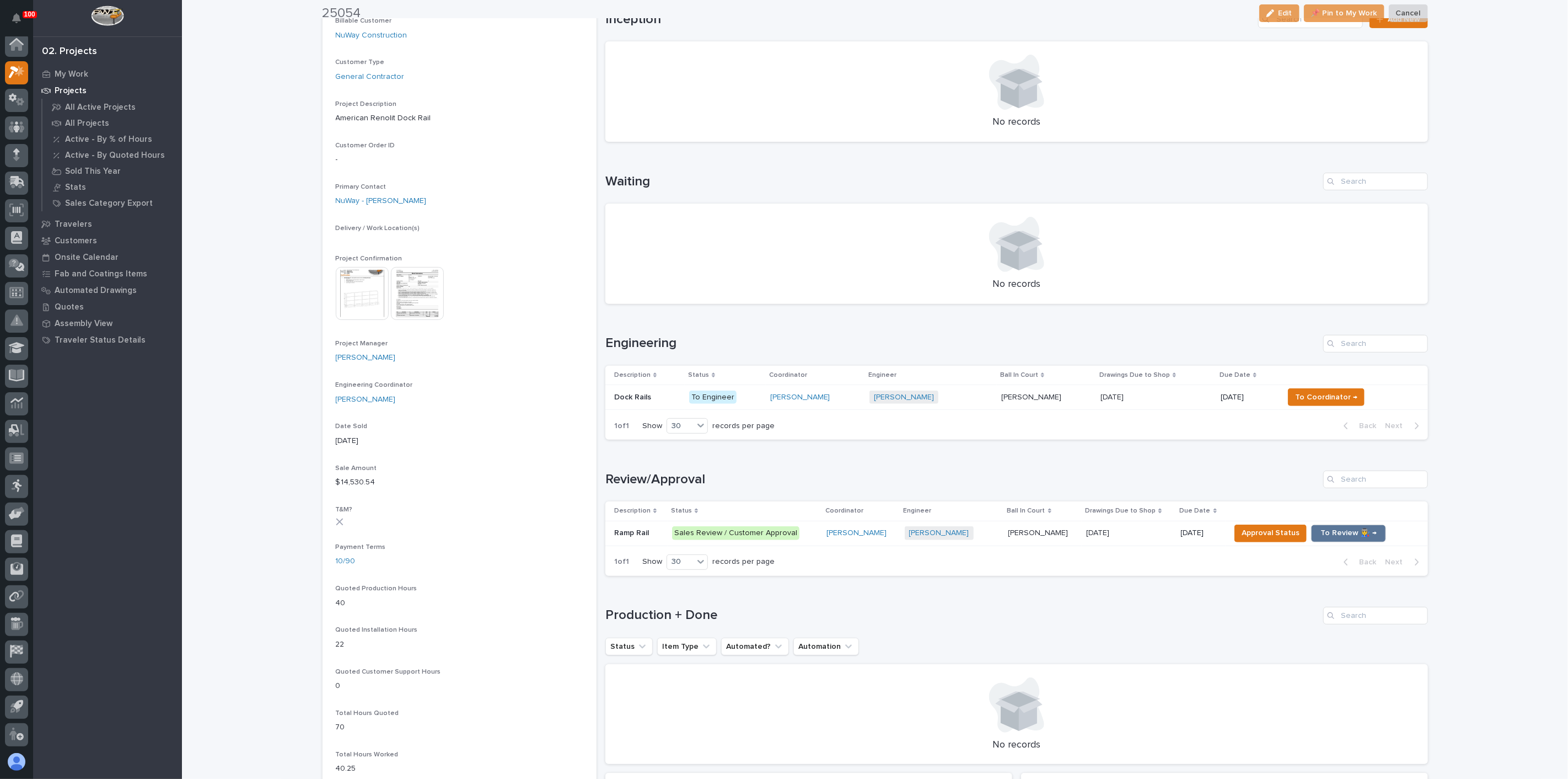
scroll to position [245, 0]
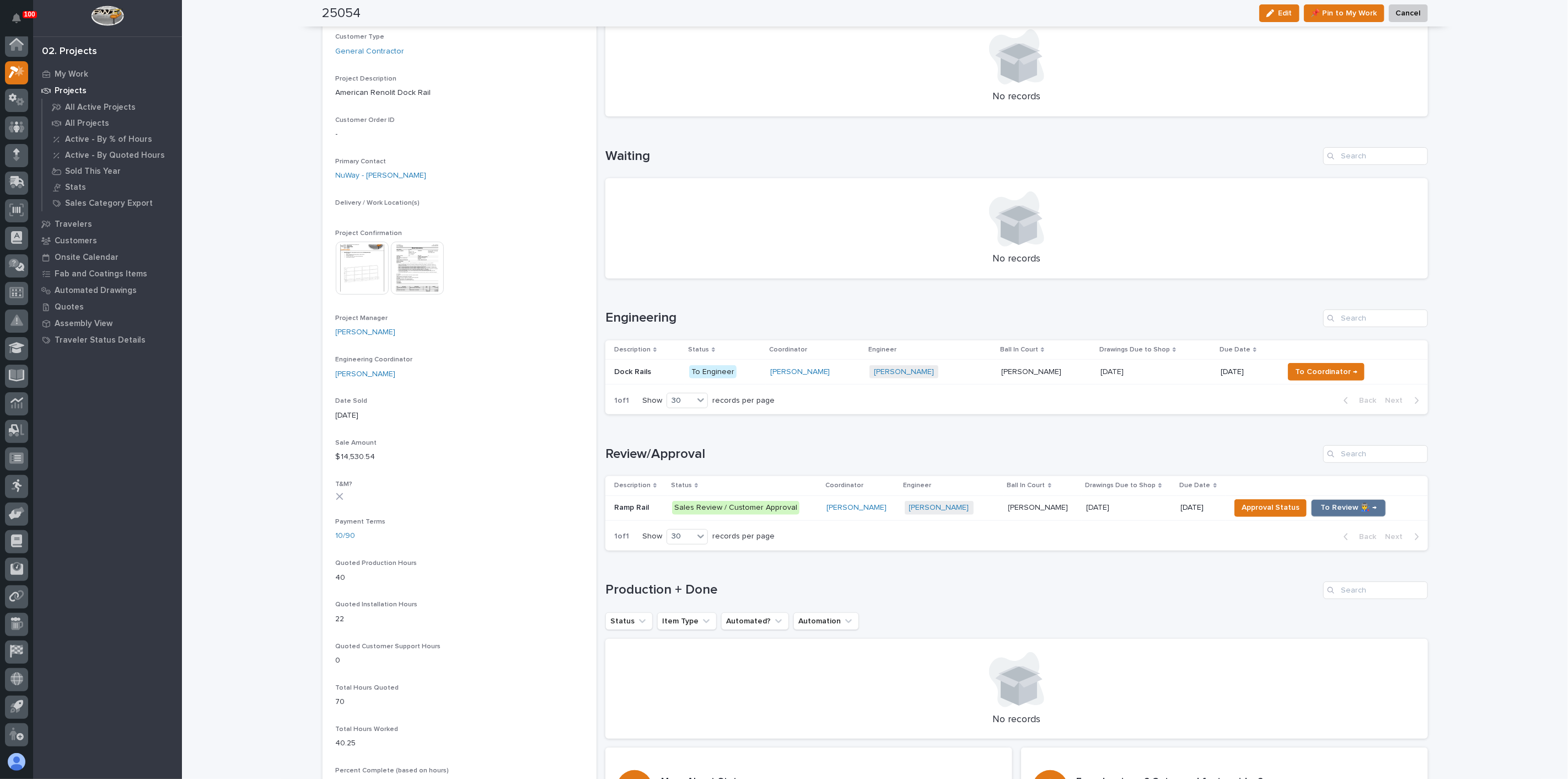
click at [622, 502] on p "Ramp Rail" at bounding box center [632, 506] width 37 height 12
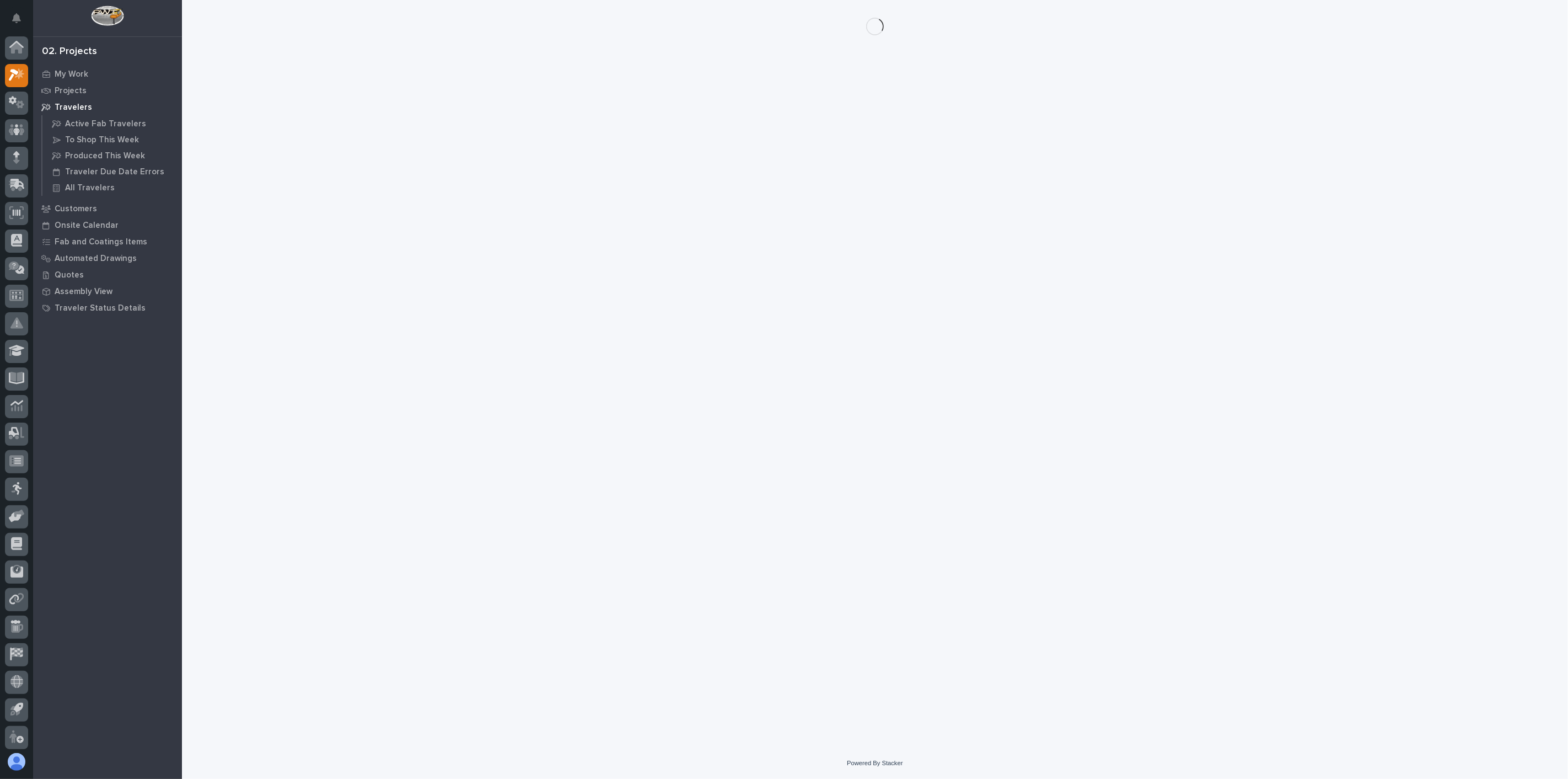
scroll to position [2, 0]
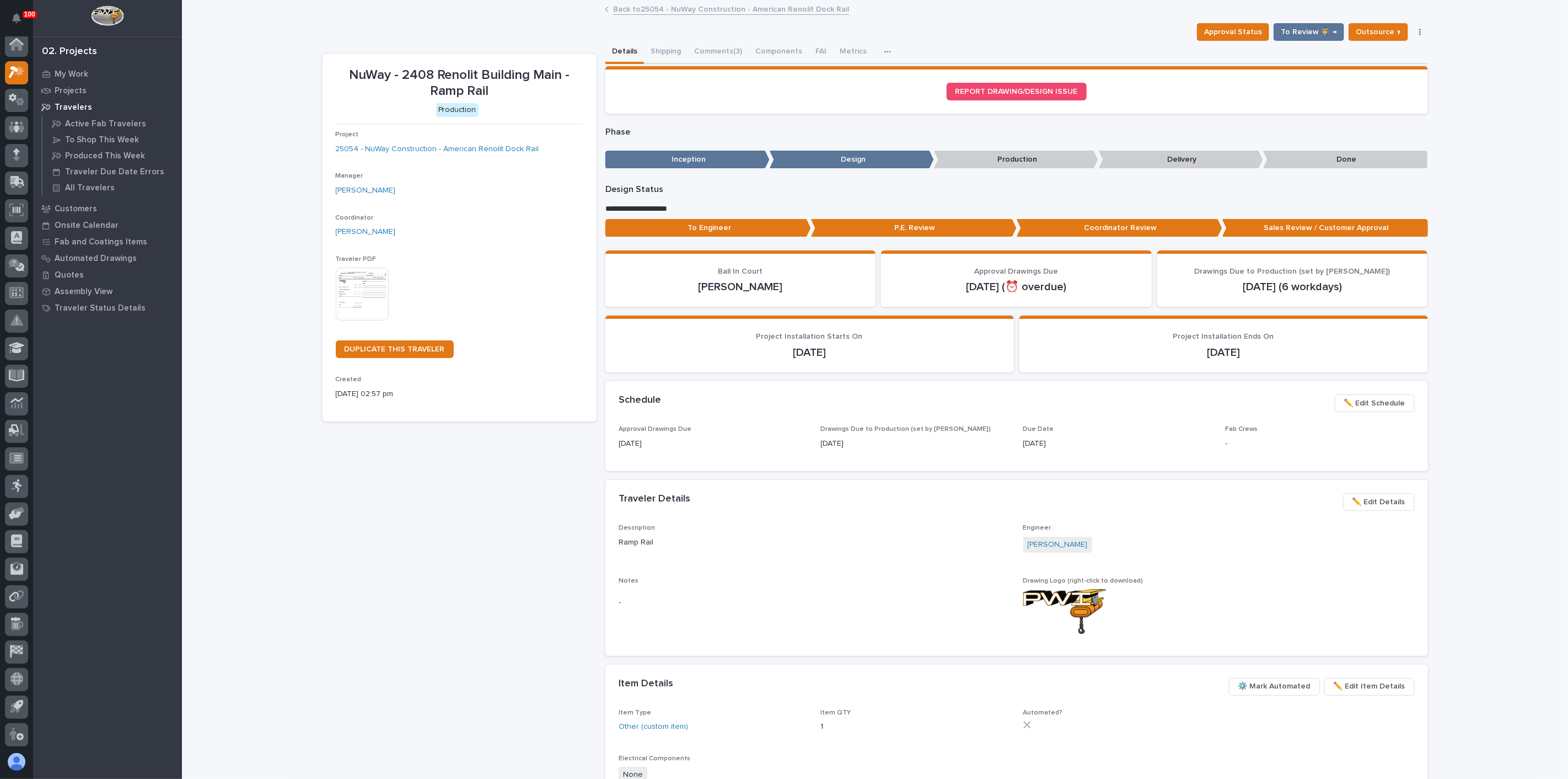
click at [355, 489] on div "NuWay - 2408 Renolit Building Main - Ramp Rail Production Project 25054 - NuWay…" at bounding box center [460, 520] width 274 height 933
click at [464, 527] on div "NuWay - 2408 Renolit Building Main - Ramp Rail Production Project 25054 - NuWay…" at bounding box center [460, 520] width 274 height 933
drag, startPoint x: 257, startPoint y: 57, endPoint x: 227, endPoint y: 43, distance: 33.1
click at [251, 54] on div "Loading... Saving… Loading... Saving… NuWay - 2408 Renolit Building Main - Ramp…" at bounding box center [875, 521] width 1386 height 1042
